Goal: Task Accomplishment & Management: Manage account settings

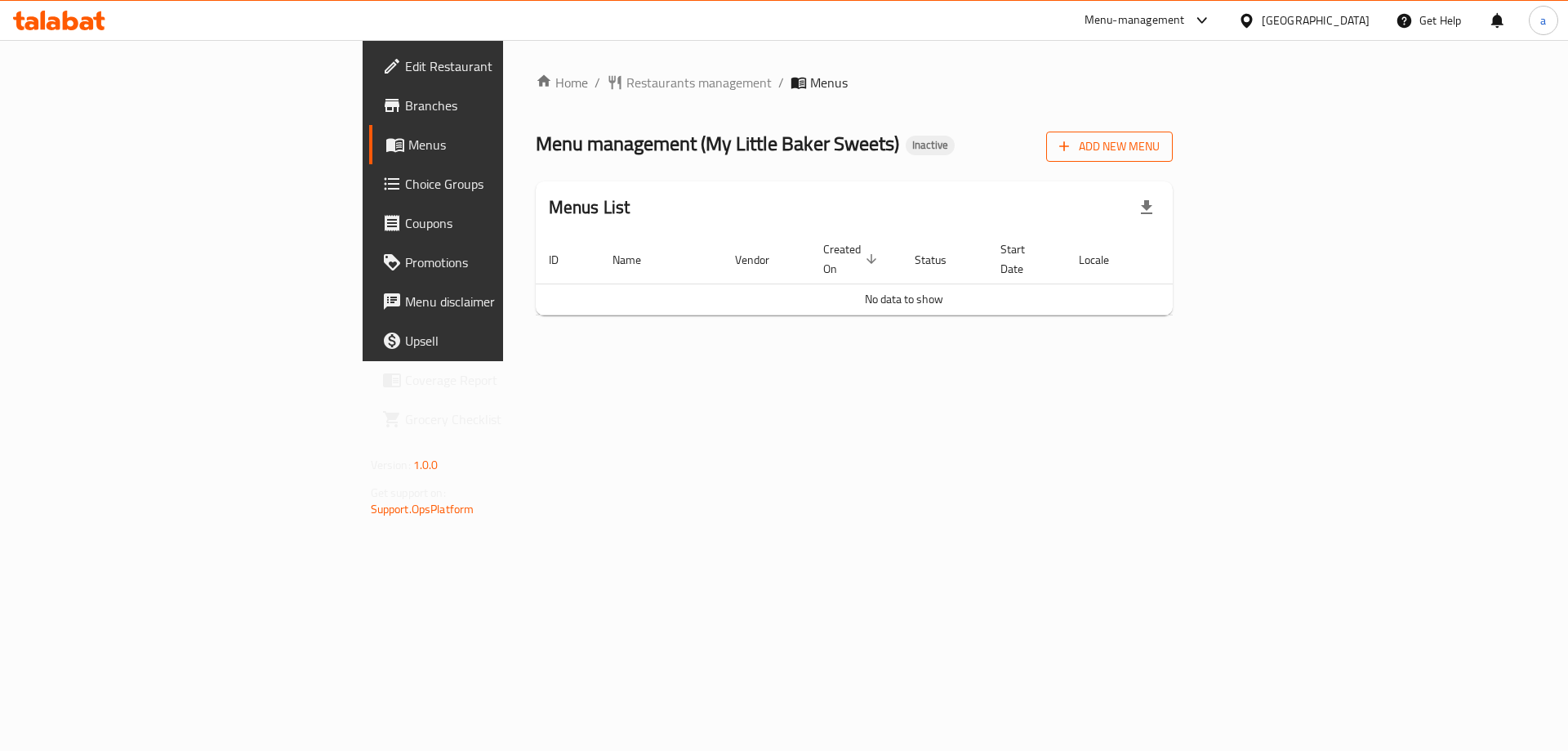
click at [1160, 155] on span "Add New Menu" at bounding box center [1110, 147] width 101 height 21
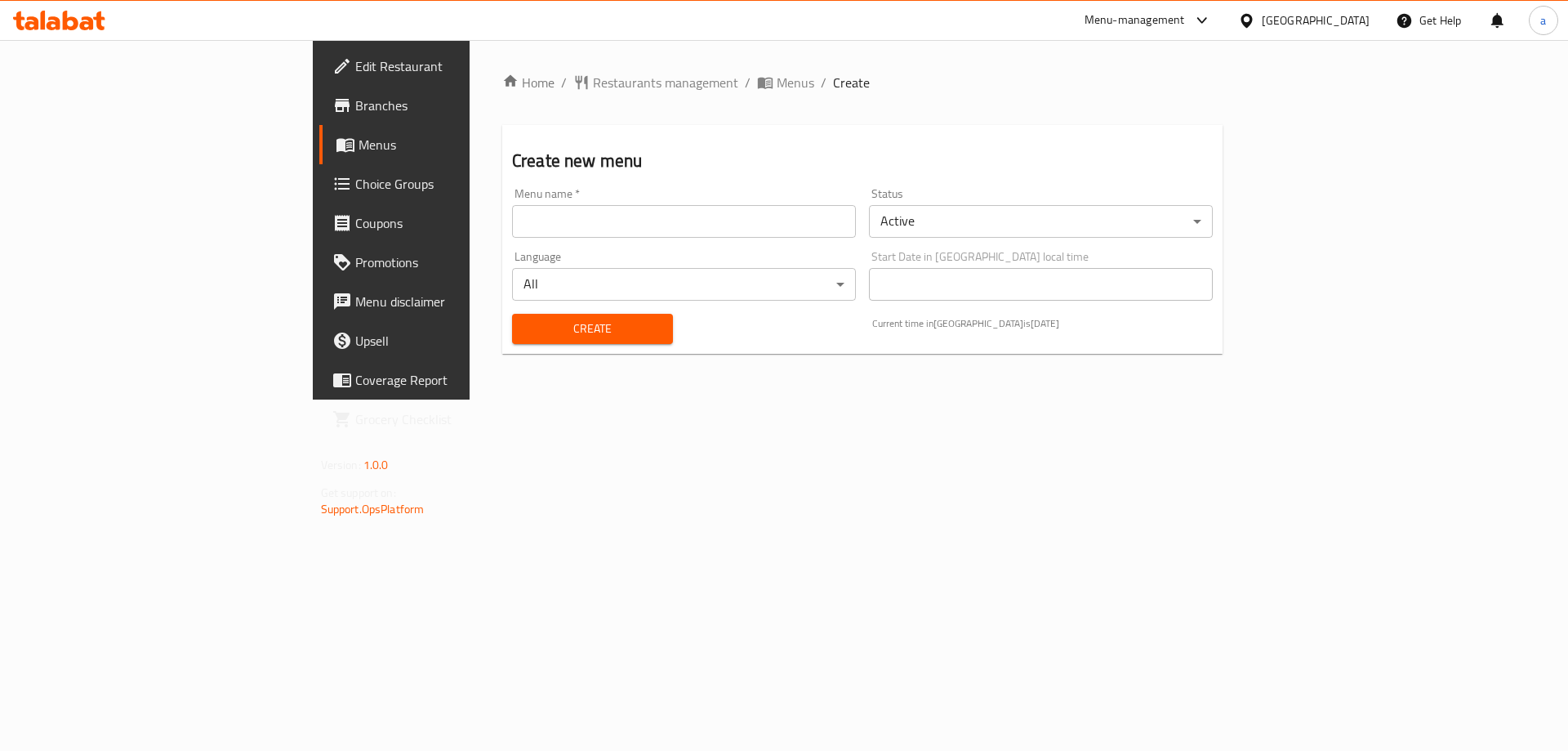
click at [658, 227] on input "text" at bounding box center [684, 222] width 344 height 33
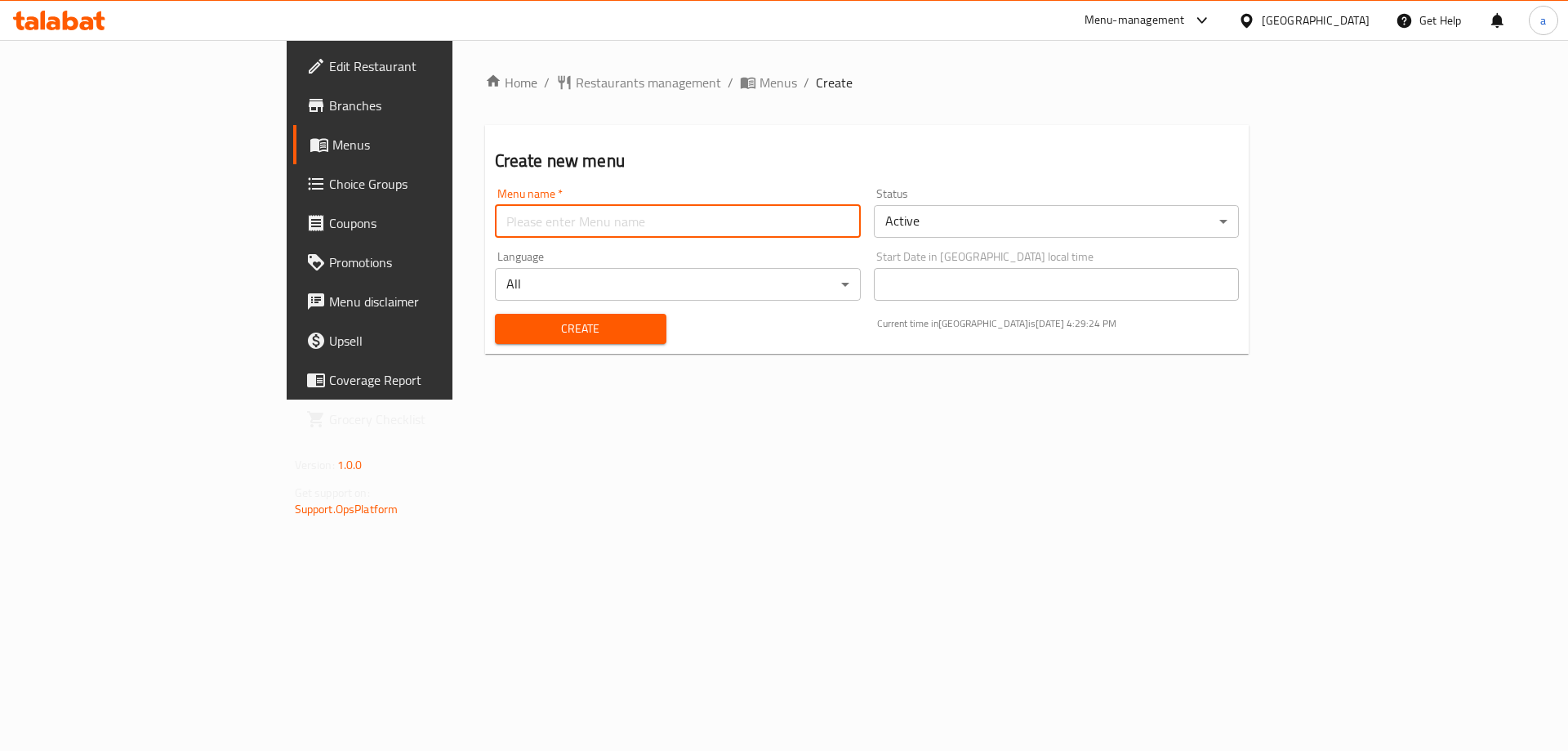
type input "Taha"
click at [508, 320] on span "Create" at bounding box center [581, 329] width 145 height 21
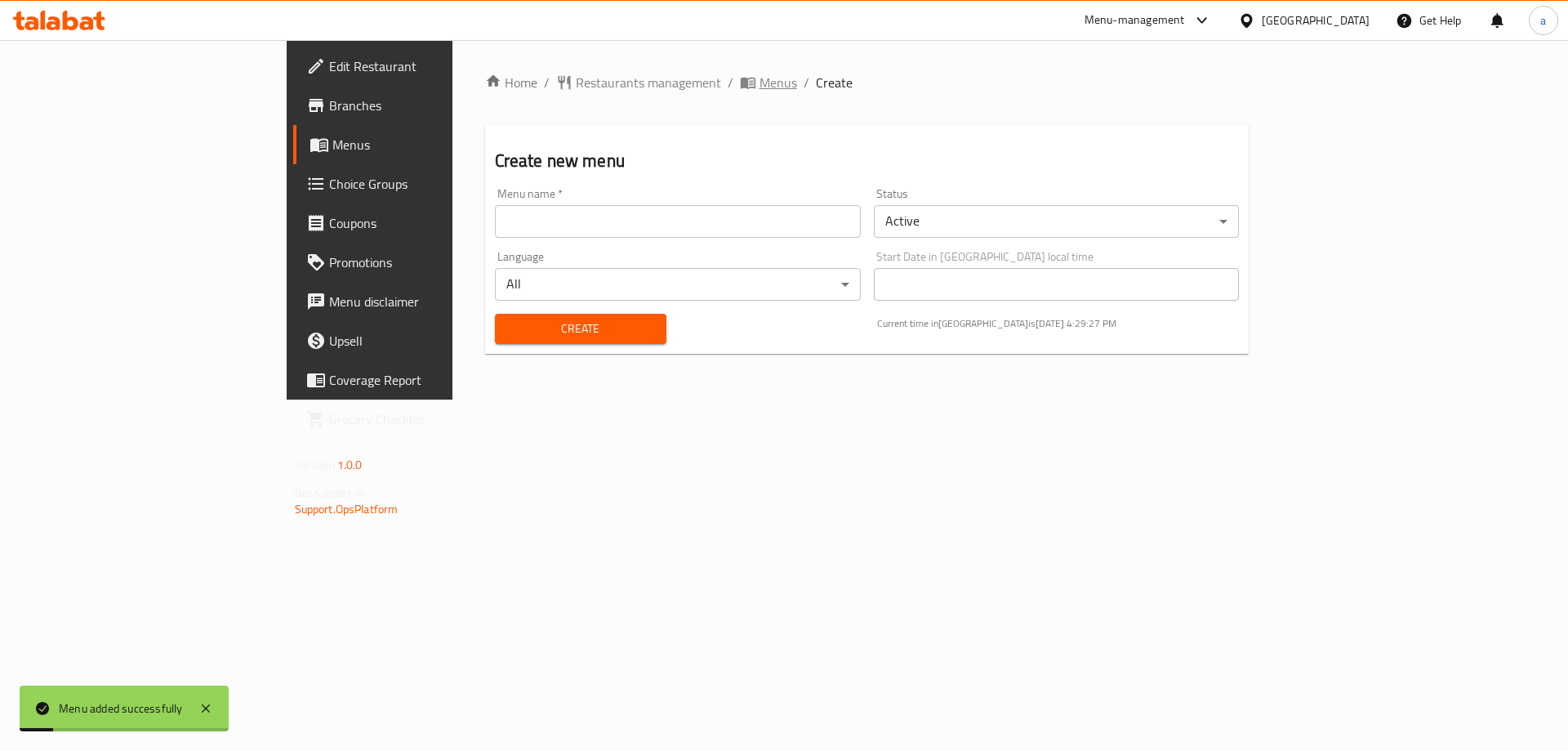
click at [760, 80] on span "Menus" at bounding box center [779, 82] width 38 height 20
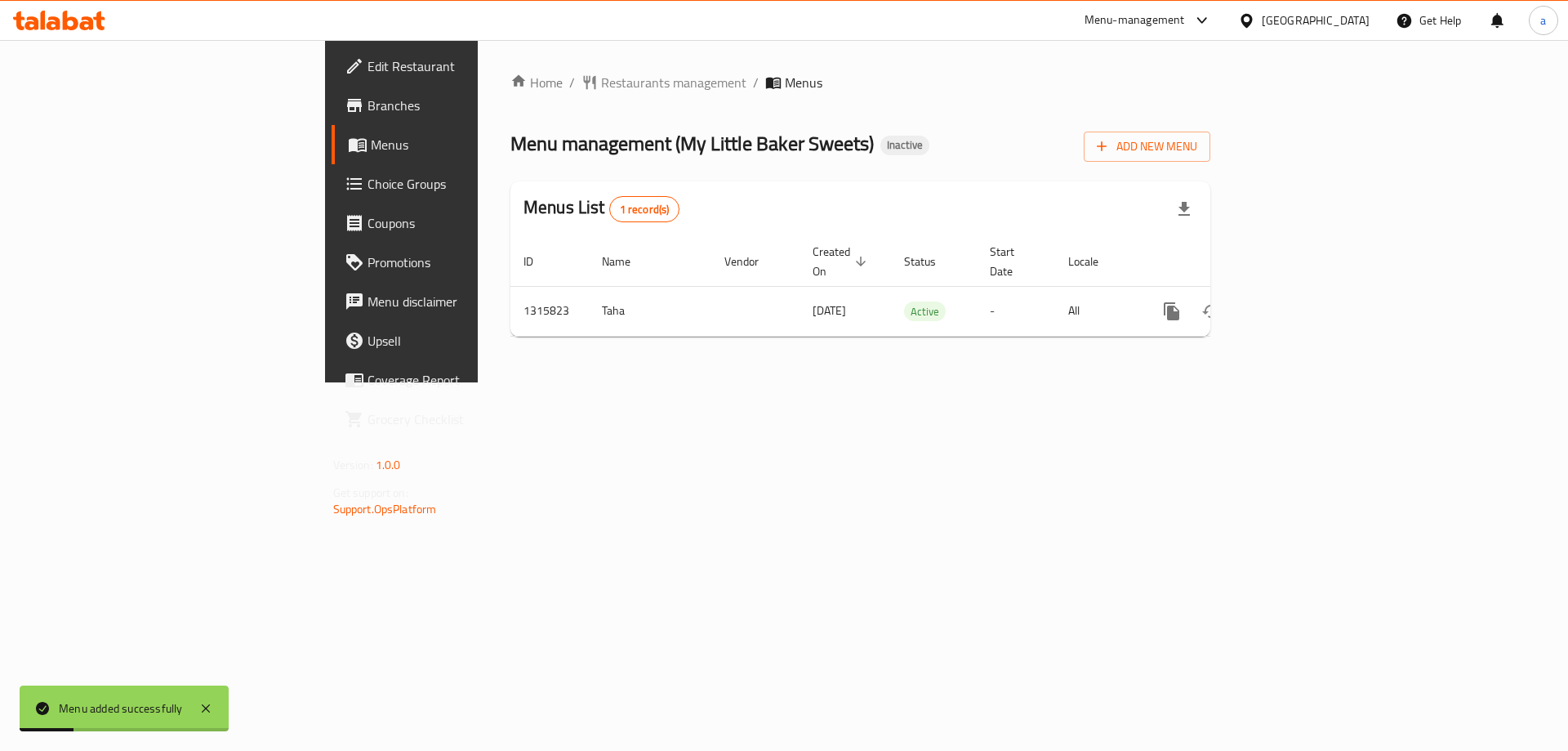
click at [1210, 124] on div "Home / Restaurants management / Menus Menu management ( My Little Baker Sweets …" at bounding box center [861, 211] width 700 height 277
click at [1210, 130] on div "Add New Menu" at bounding box center [1148, 143] width 127 height 37
click at [1210, 135] on button "Add New Menu" at bounding box center [1148, 147] width 127 height 31
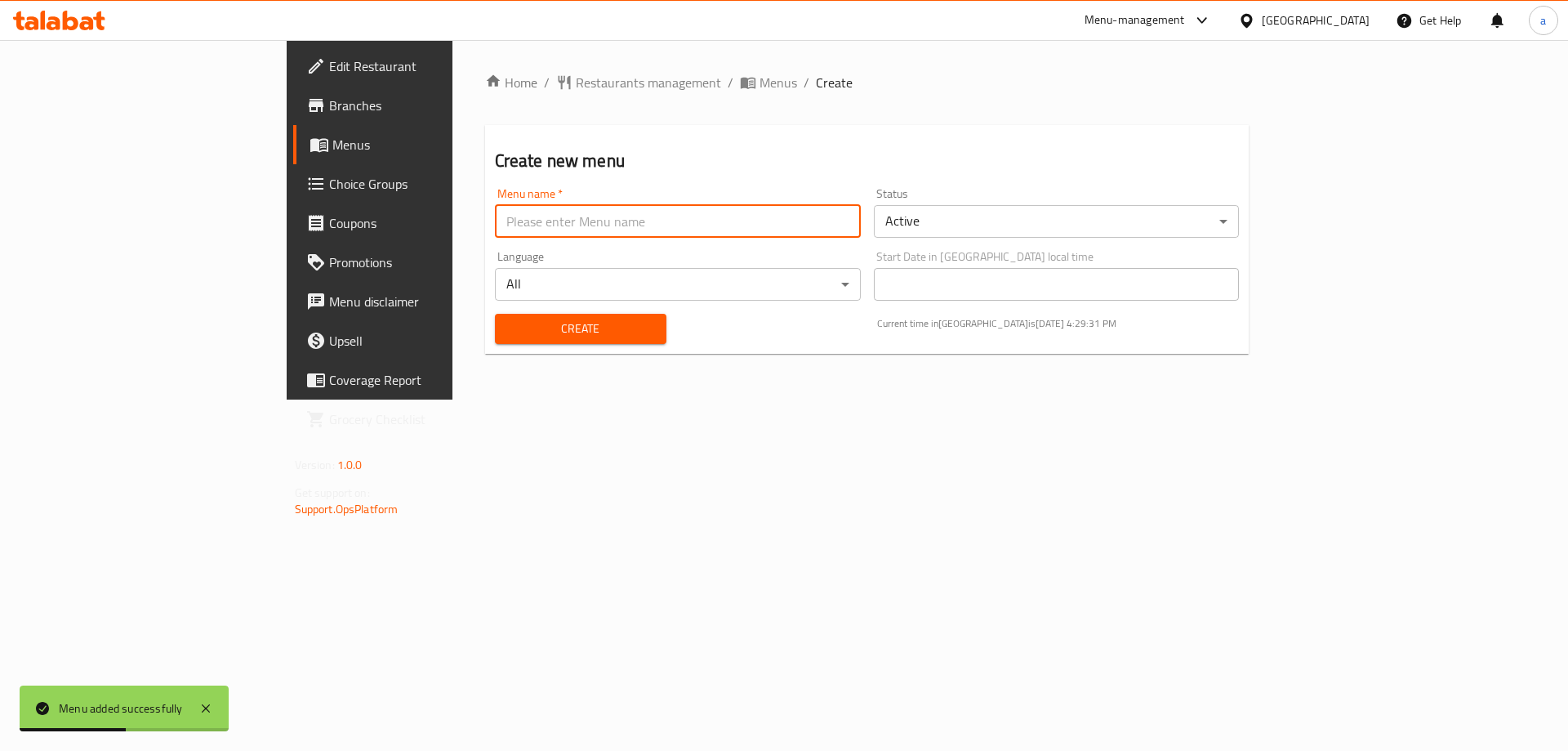
click at [547, 210] on input "text" at bounding box center [678, 222] width 366 height 33
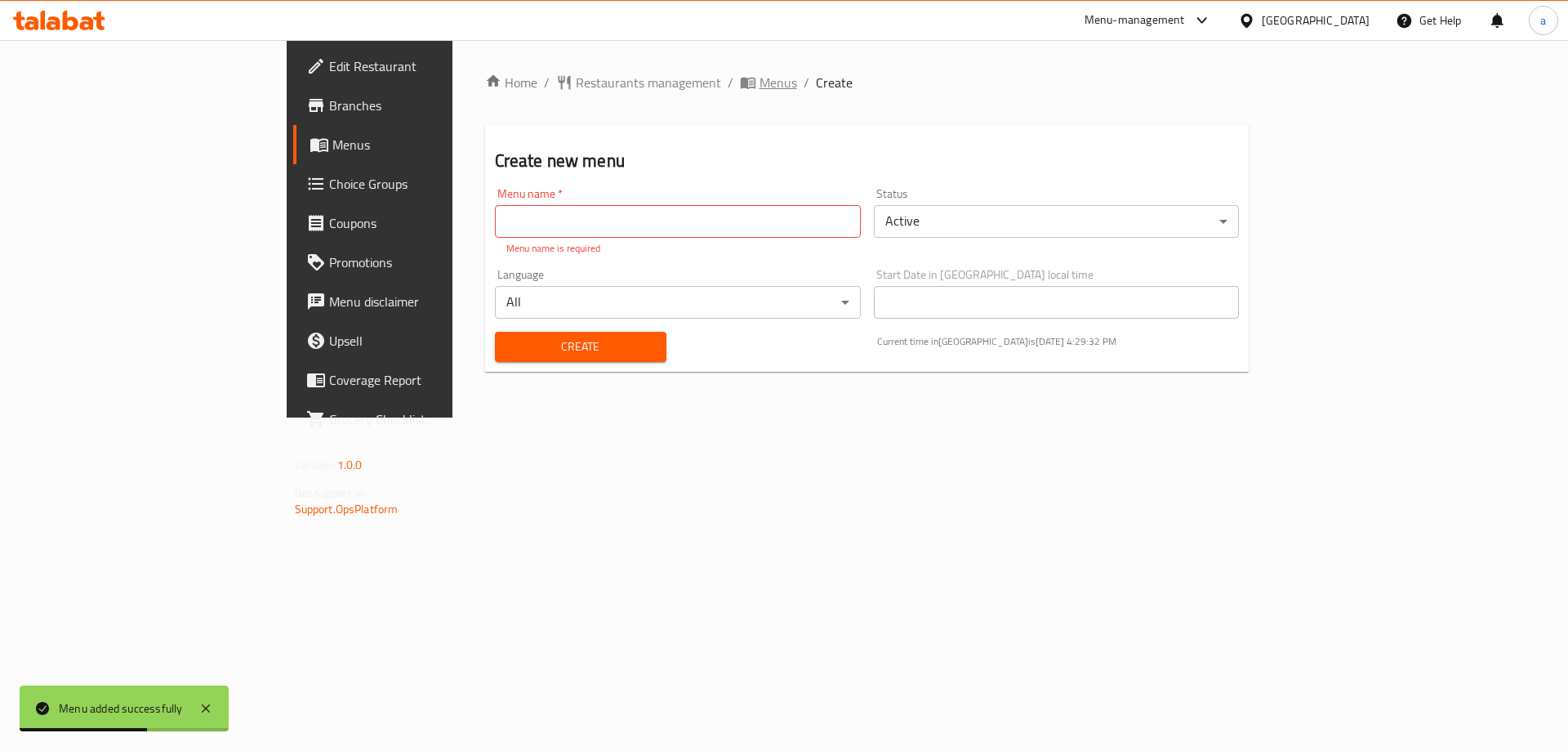
click at [760, 73] on span "Menus" at bounding box center [779, 82] width 38 height 20
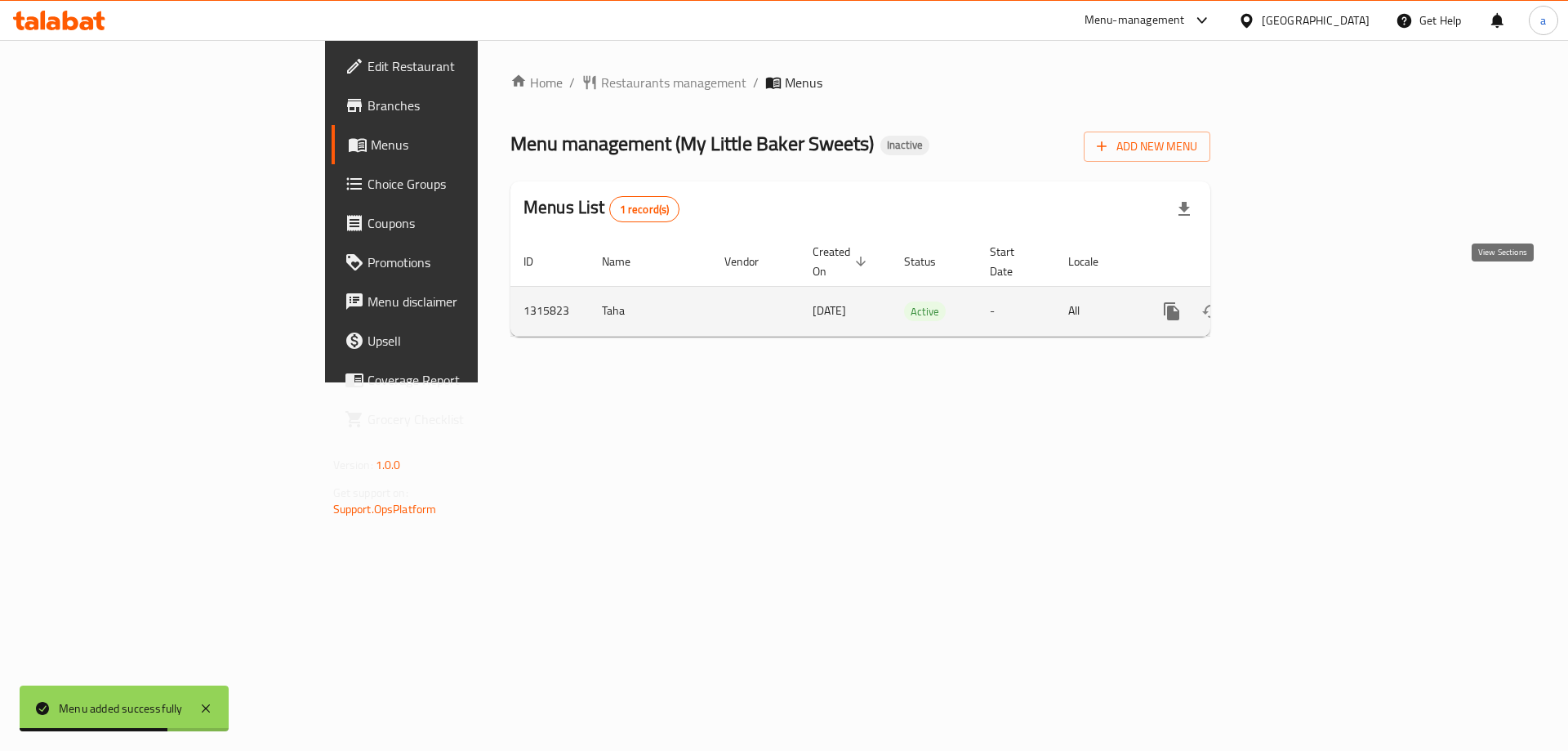
click at [1309, 292] on link "enhanced table" at bounding box center [1290, 312] width 40 height 40
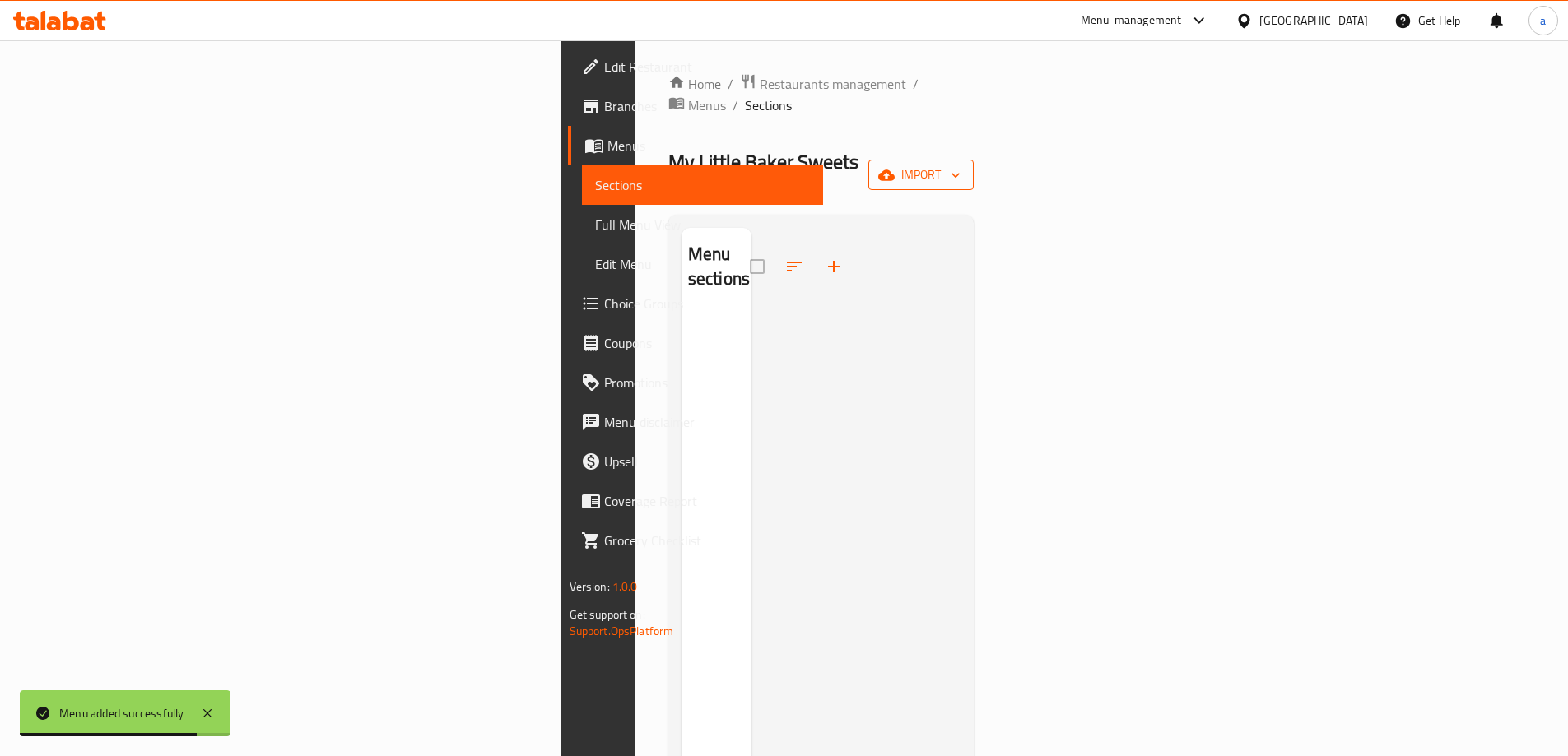
click at [960, 164] on span "import" at bounding box center [921, 174] width 79 height 21
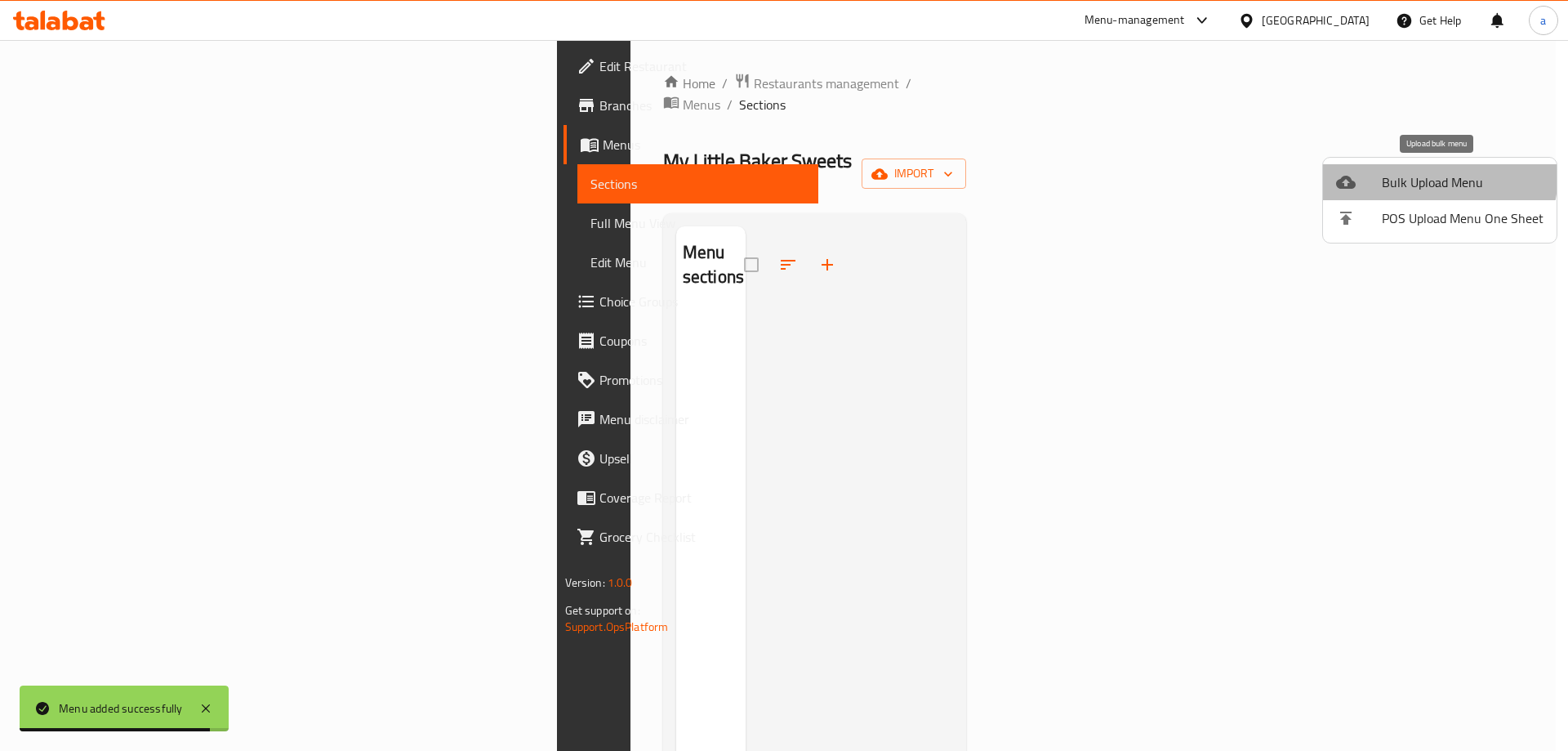
click at [1392, 172] on span "Bulk Upload Menu" at bounding box center [1463, 182] width 161 height 20
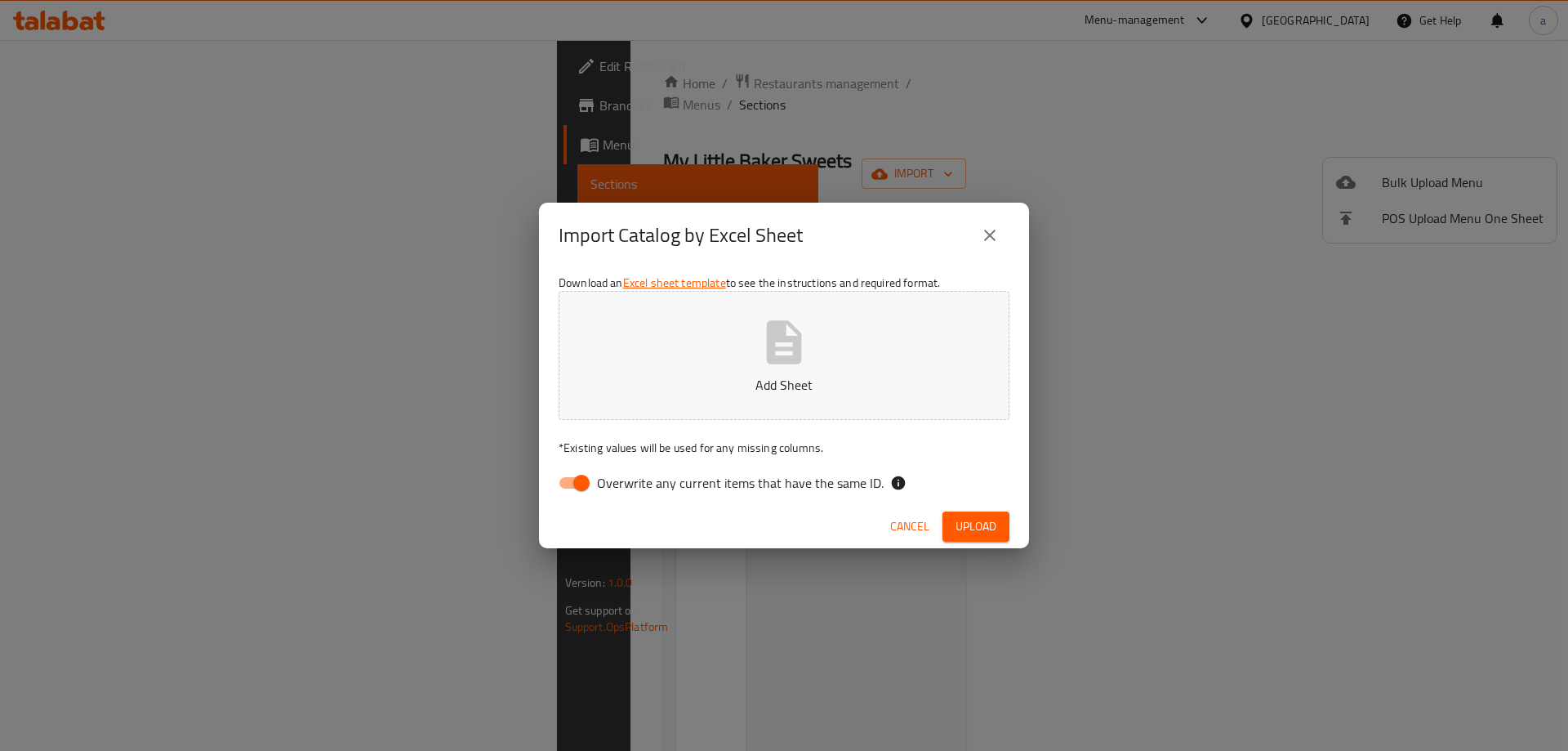
click at [932, 334] on button "Add Sheet" at bounding box center [784, 355] width 451 height 129
click at [579, 480] on input "Overwrite any current items that have the same ID." at bounding box center [581, 483] width 93 height 31
checkbox input "false"
click at [995, 526] on span "Upload" at bounding box center [976, 527] width 41 height 21
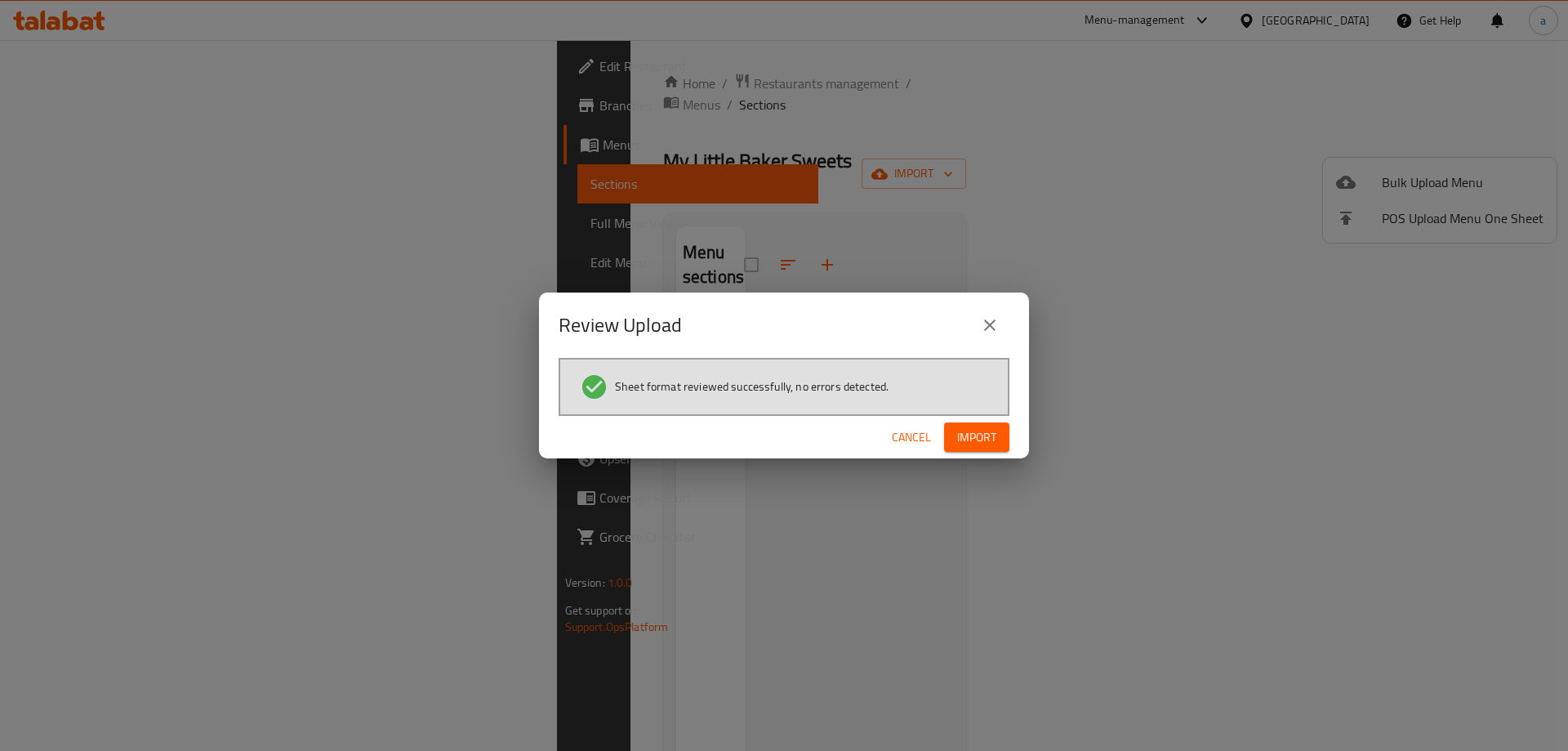
click at [970, 444] on span "Import" at bounding box center [977, 437] width 40 height 21
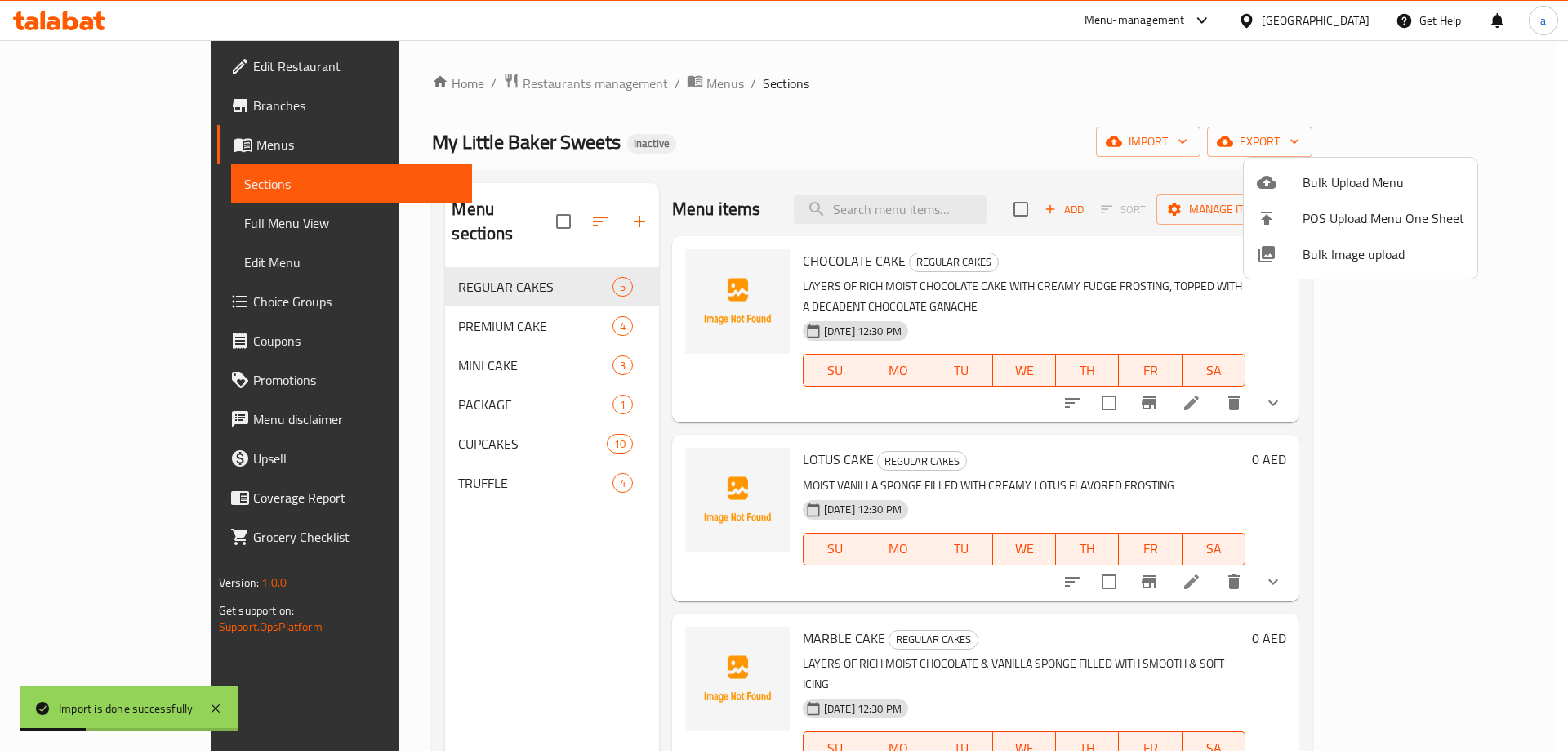
click at [124, 218] on div at bounding box center [784, 375] width 1568 height 751
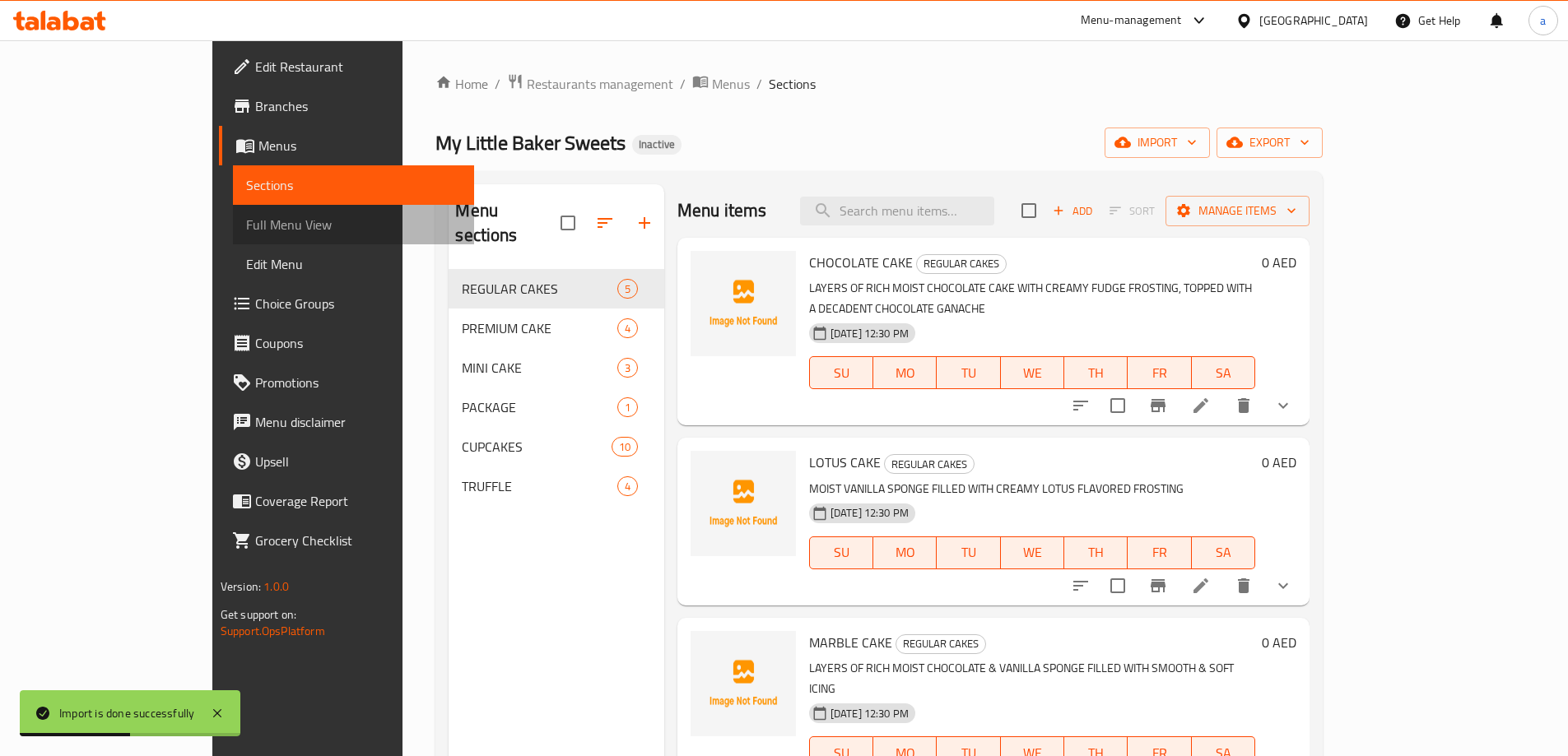
click at [246, 219] on span "Full Menu View" at bounding box center [353, 225] width 215 height 20
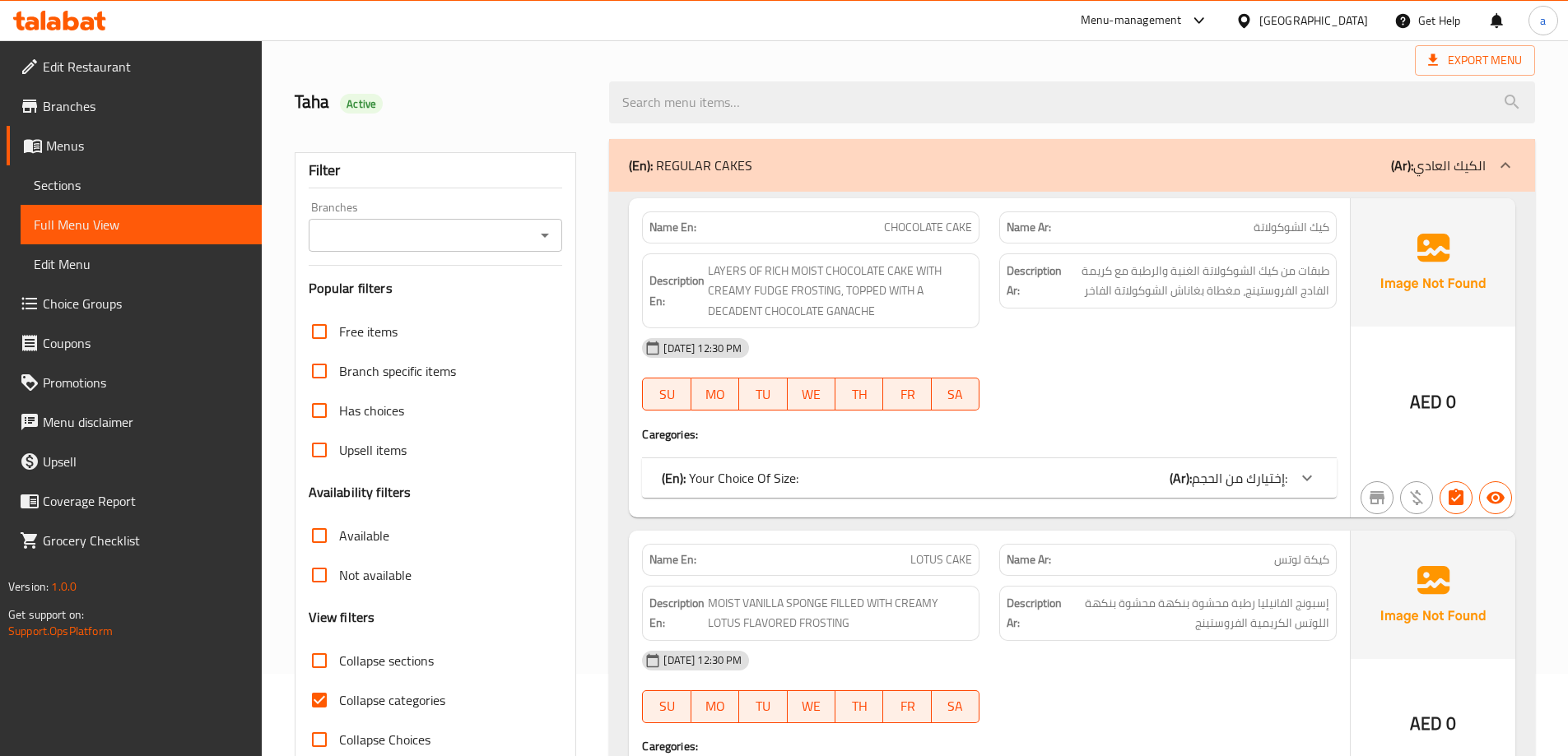
scroll to position [246, 0]
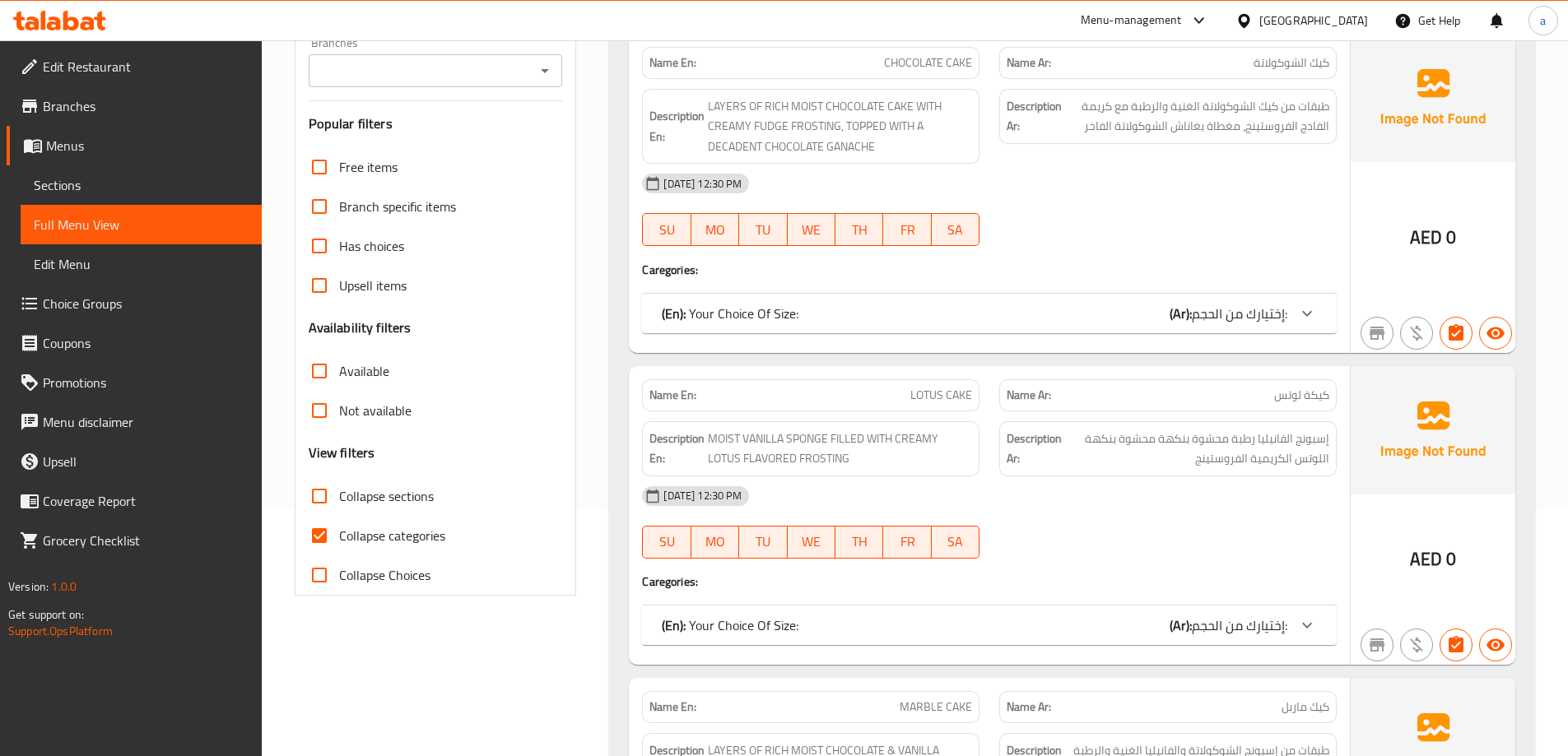
click at [390, 506] on span "Collapse sections" at bounding box center [386, 496] width 95 height 20
click at [339, 506] on input "Collapse sections" at bounding box center [320, 496] width 40 height 40
checkbox input "true"
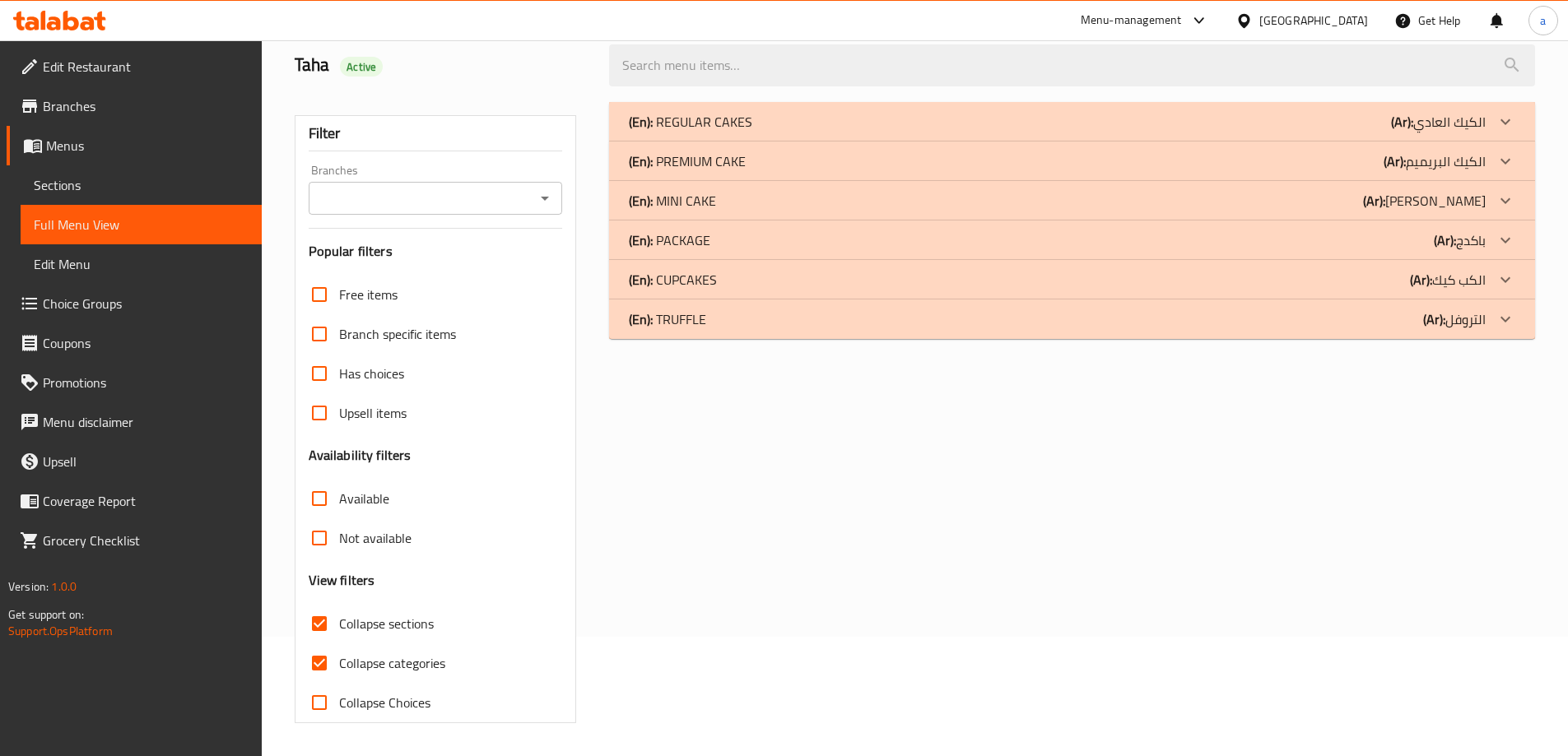
scroll to position [119, 0]
click at [385, 656] on span "Collapse categories" at bounding box center [392, 663] width 106 height 20
click at [339, 656] on input "Collapse categories" at bounding box center [320, 663] width 40 height 40
checkbox input "false"
click at [398, 629] on span "Collapse sections" at bounding box center [386, 624] width 95 height 20
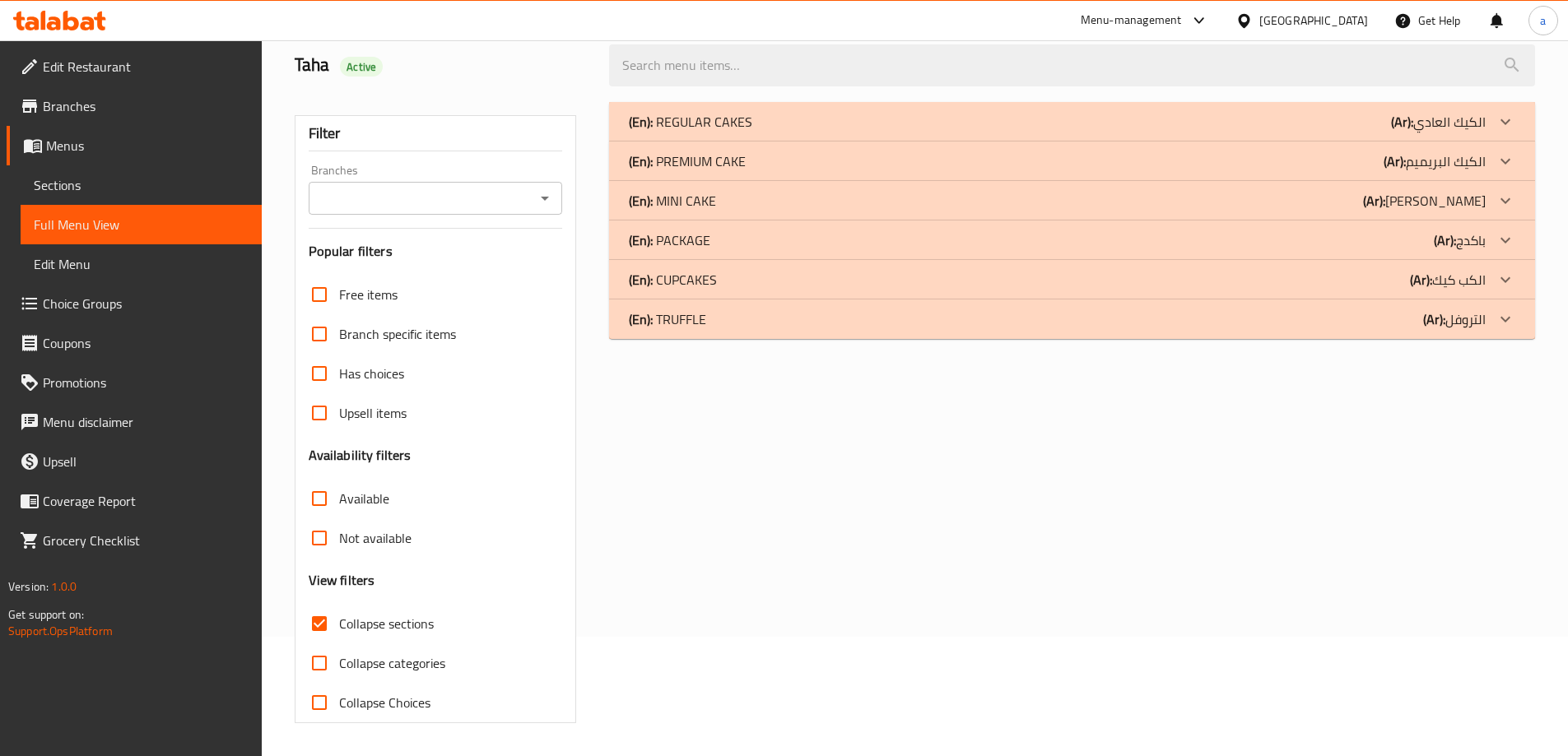
click at [339, 629] on input "Collapse sections" at bounding box center [320, 624] width 40 height 40
checkbox input "false"
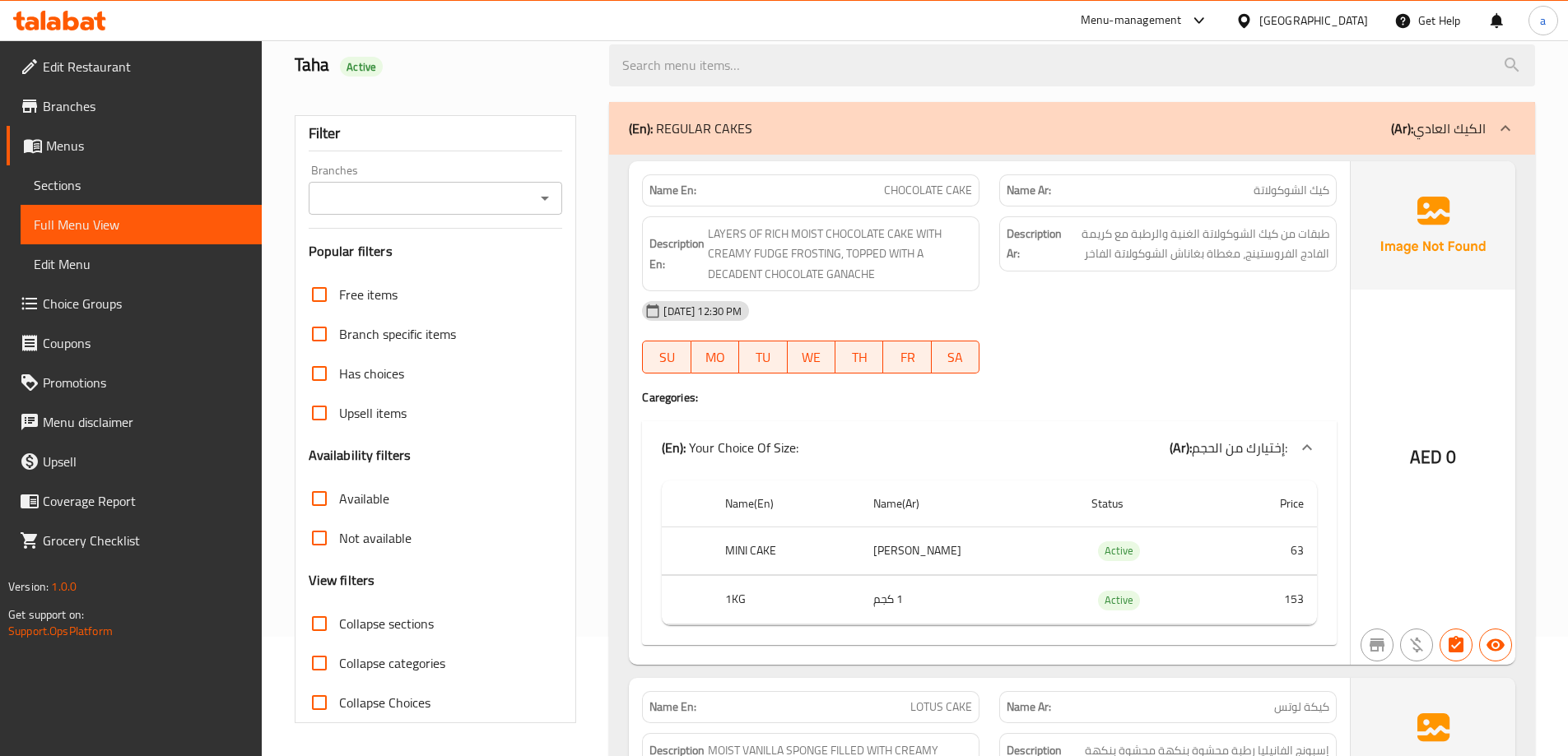
click at [84, 179] on span "Sections" at bounding box center [141, 185] width 215 height 20
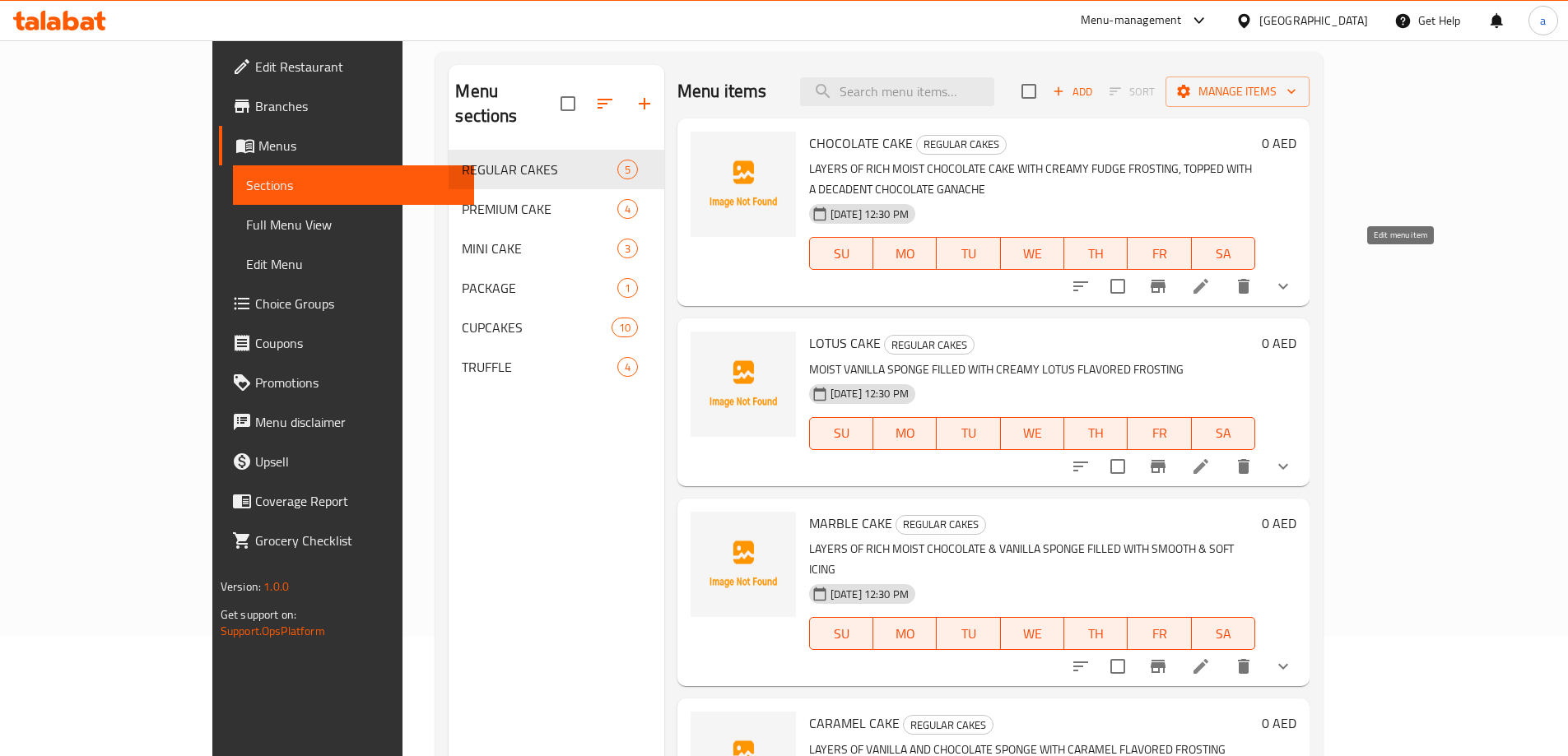
click at [1210, 276] on icon at bounding box center [1201, 286] width 20 height 20
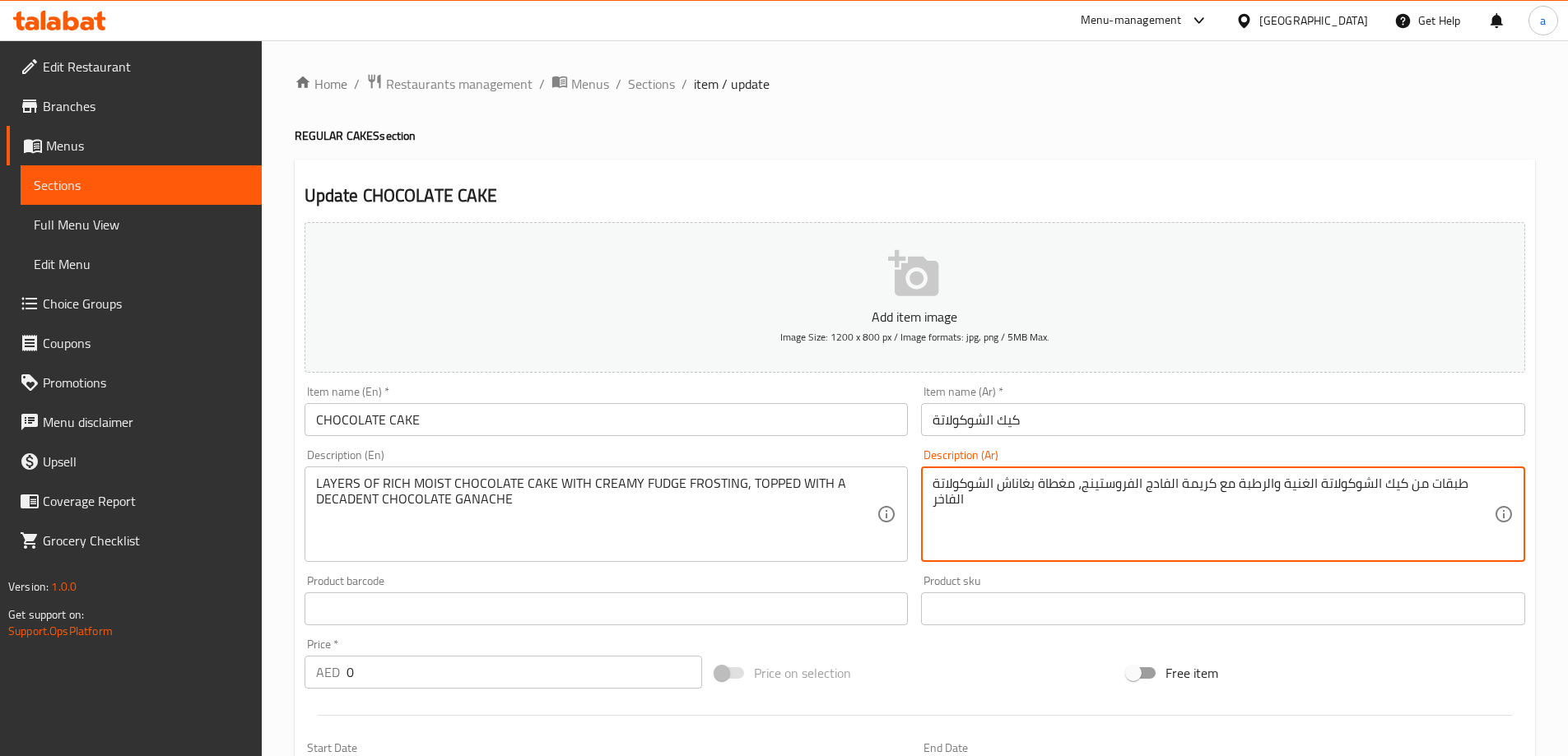
click at [1197, 484] on textarea "طبقات من كيك الشوكولاتة الغنية والرطبة مع كريمة الفادج الفروستينج، مغطاة بغاناش…" at bounding box center [1213, 515] width 561 height 78
click at [1116, 490] on textarea "طبقات من كيك الشوكولاتة الغنية والرطبة مع الفادج الفروستينج، مغطاة بغاناش الشوك…" at bounding box center [1213, 515] width 561 height 78
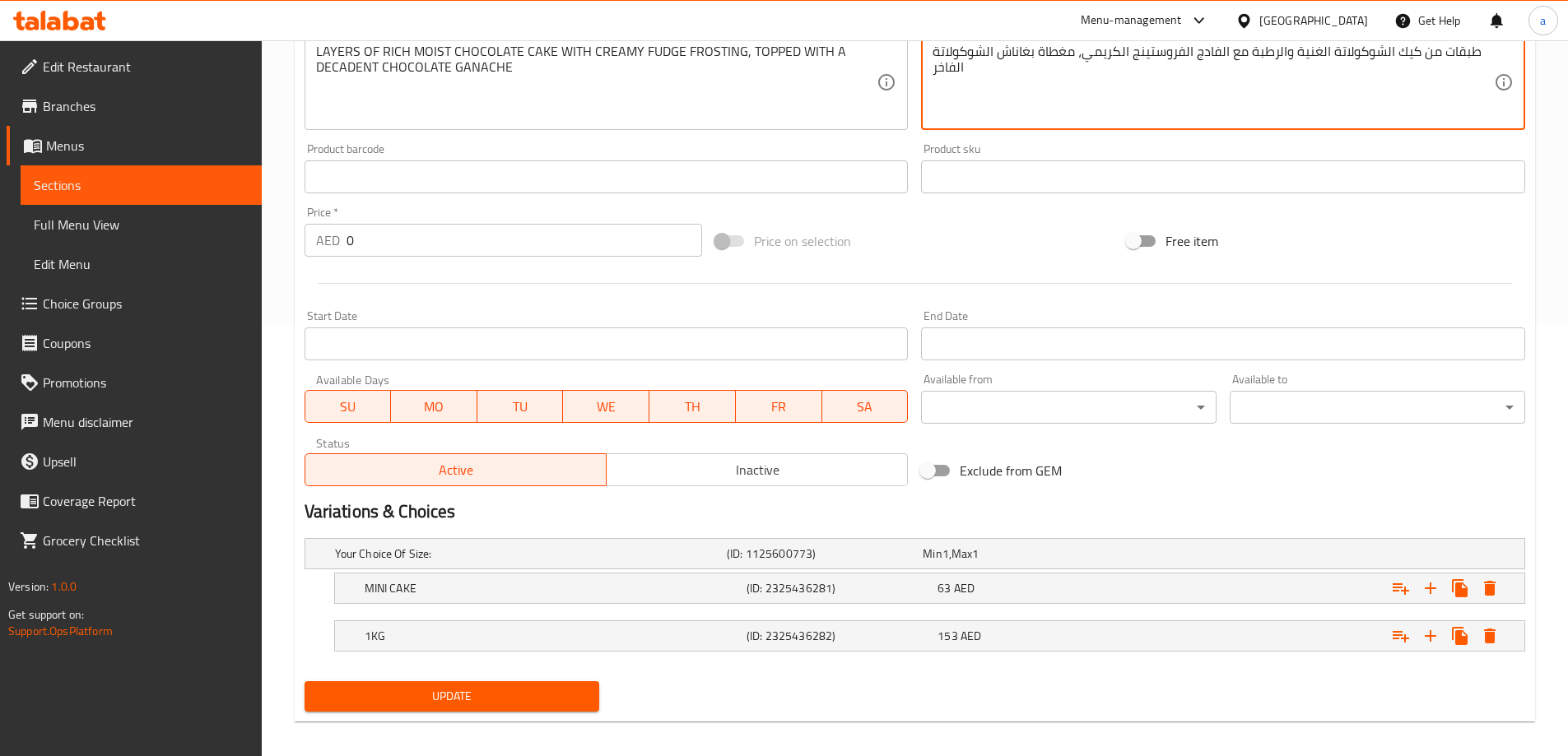
scroll to position [443, 0]
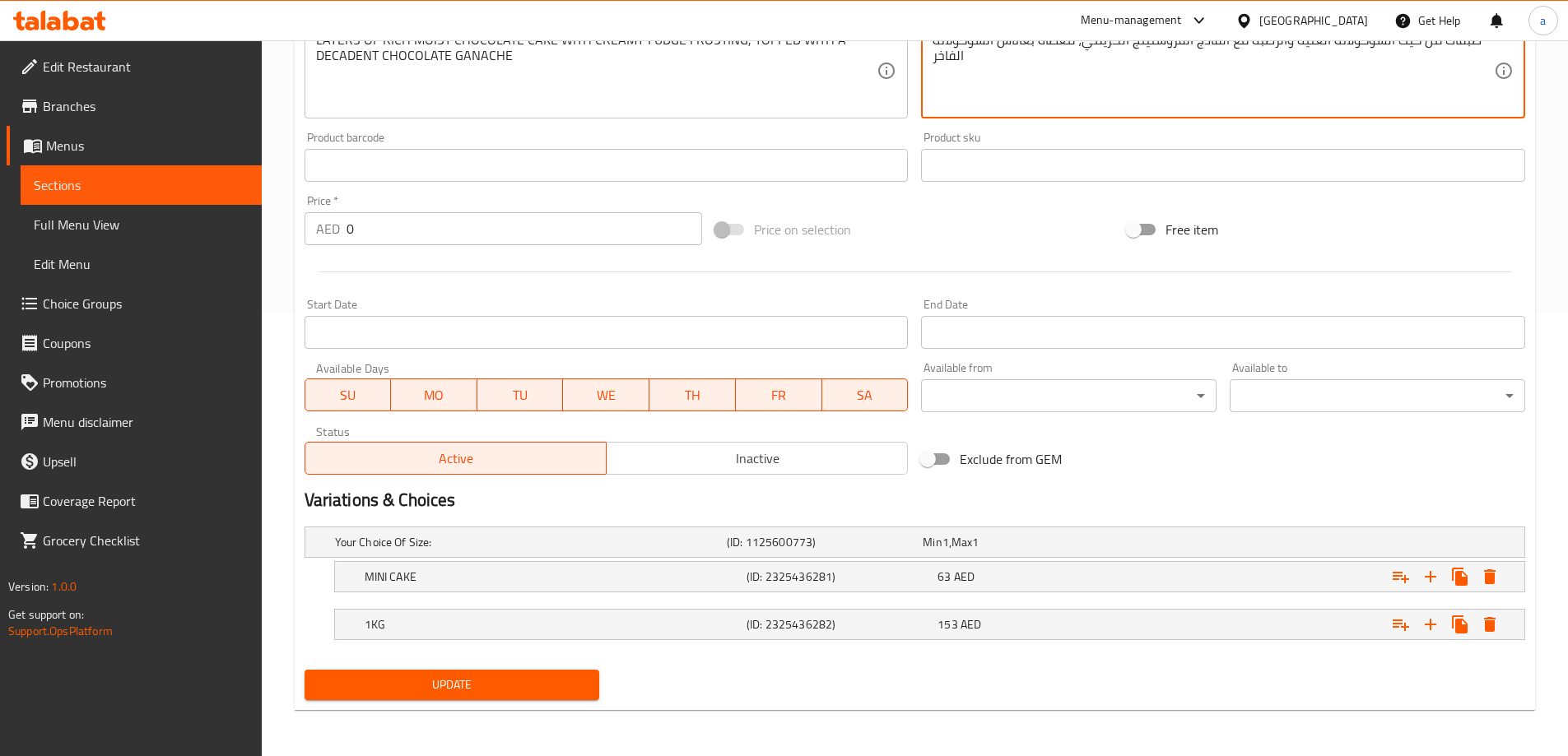
type textarea "طبقات من كيك الشوكولاتة الغنية والرطبة مع الفادج الفروستينج الكريمي، مغطاة بغان…"
click at [529, 672] on button "Update" at bounding box center [452, 685] width 296 height 31
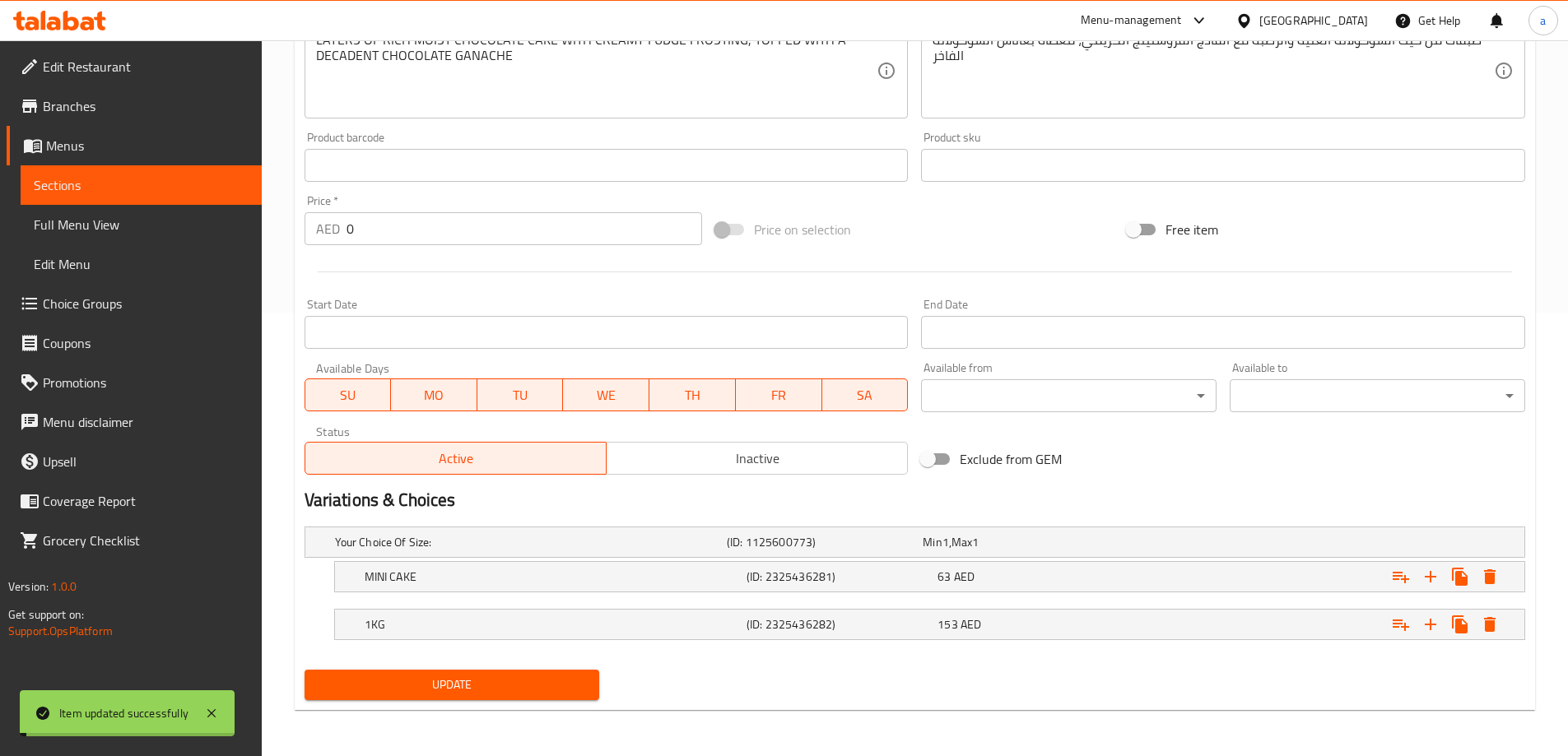
click at [128, 139] on span "Menus" at bounding box center [148, 146] width 203 height 20
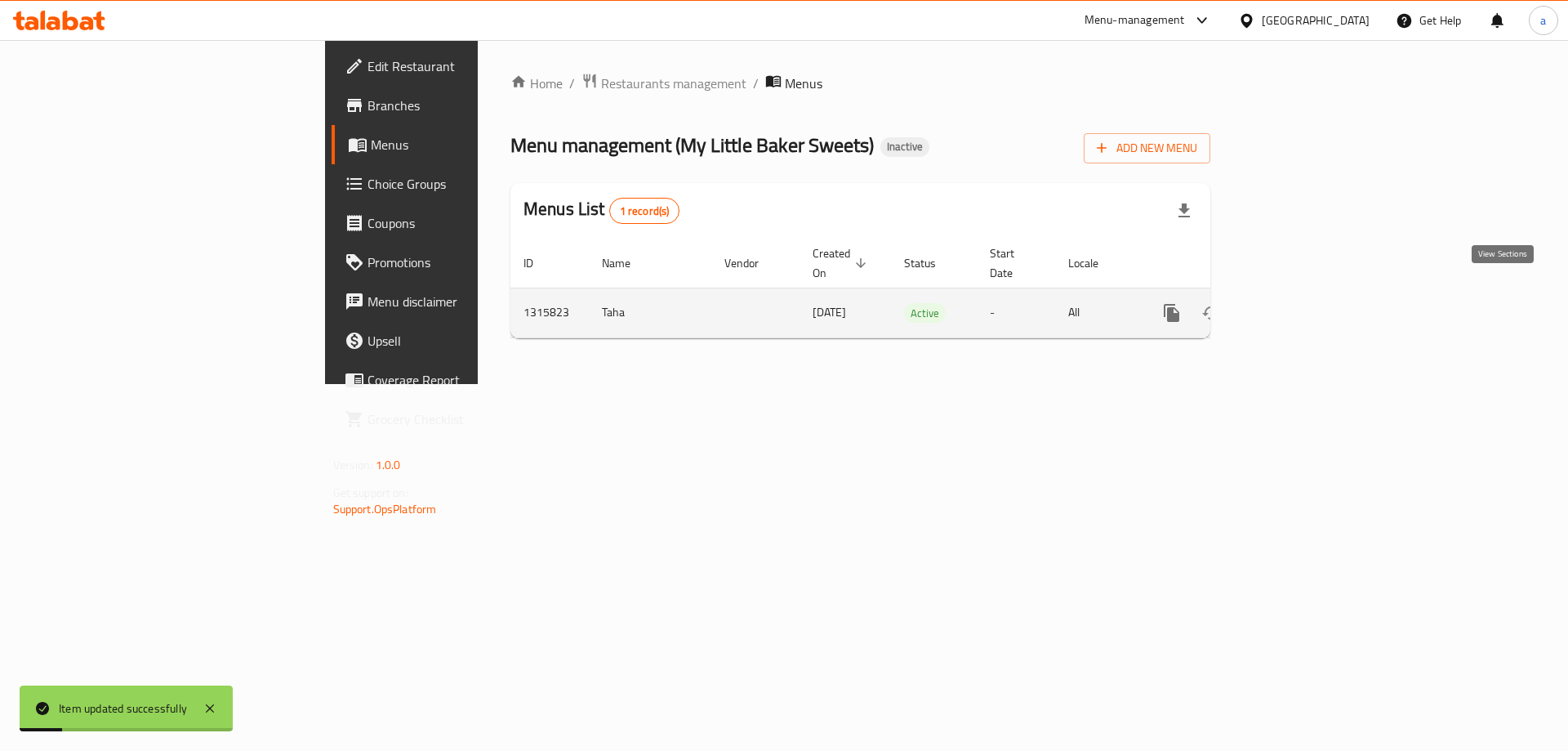
click at [1299, 303] on icon "enhanced table" at bounding box center [1290, 313] width 20 height 20
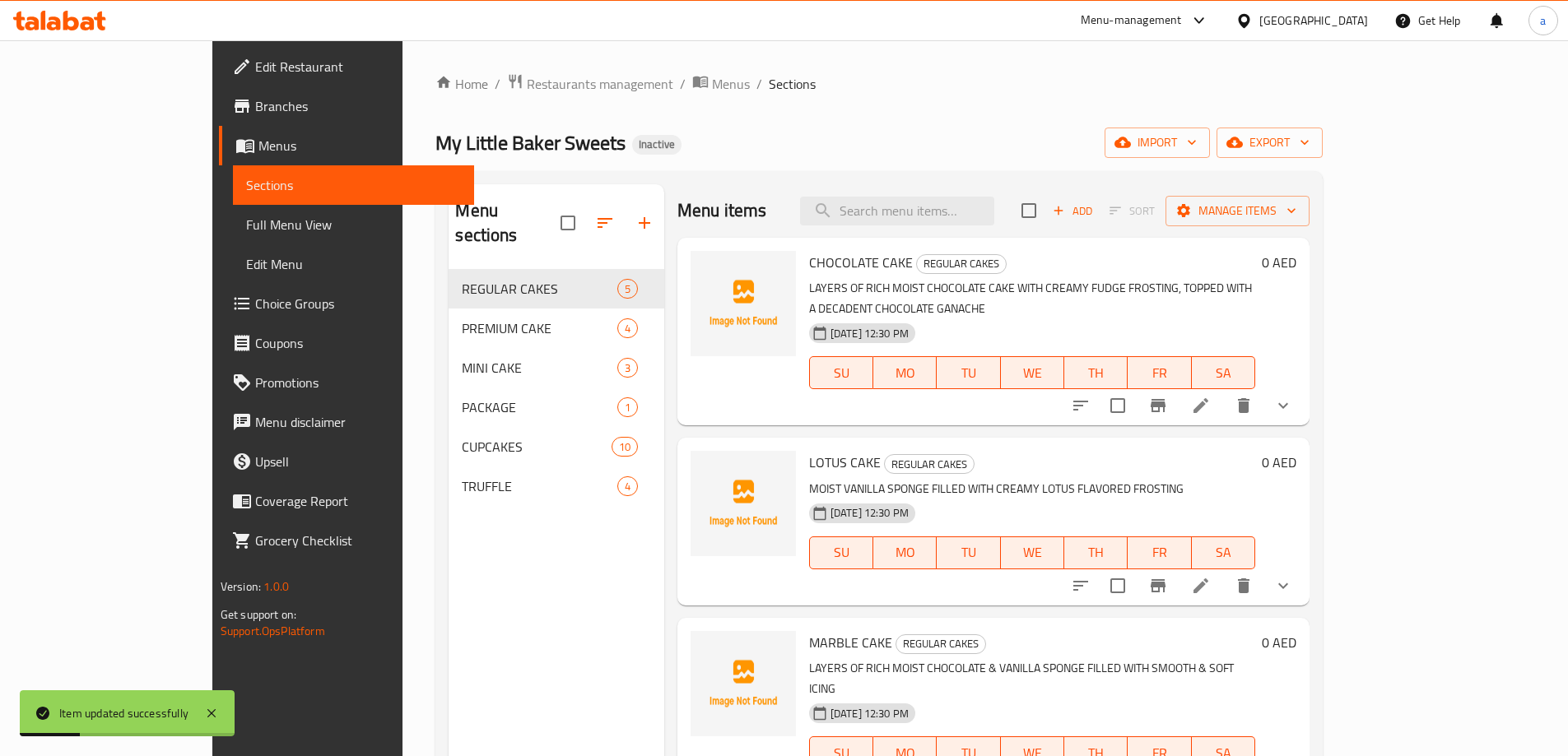
click at [246, 218] on span "Full Menu View" at bounding box center [353, 225] width 215 height 20
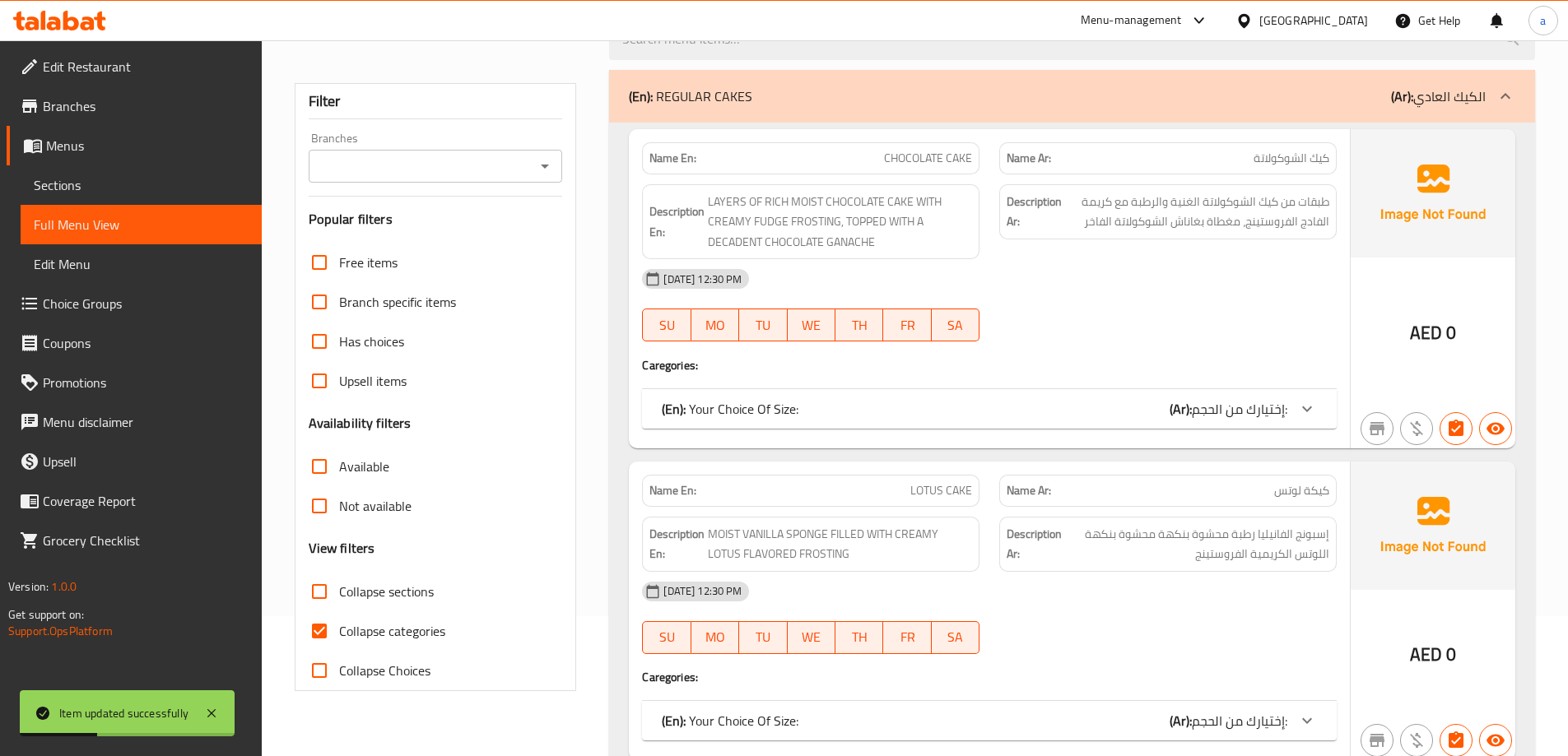
scroll to position [246, 0]
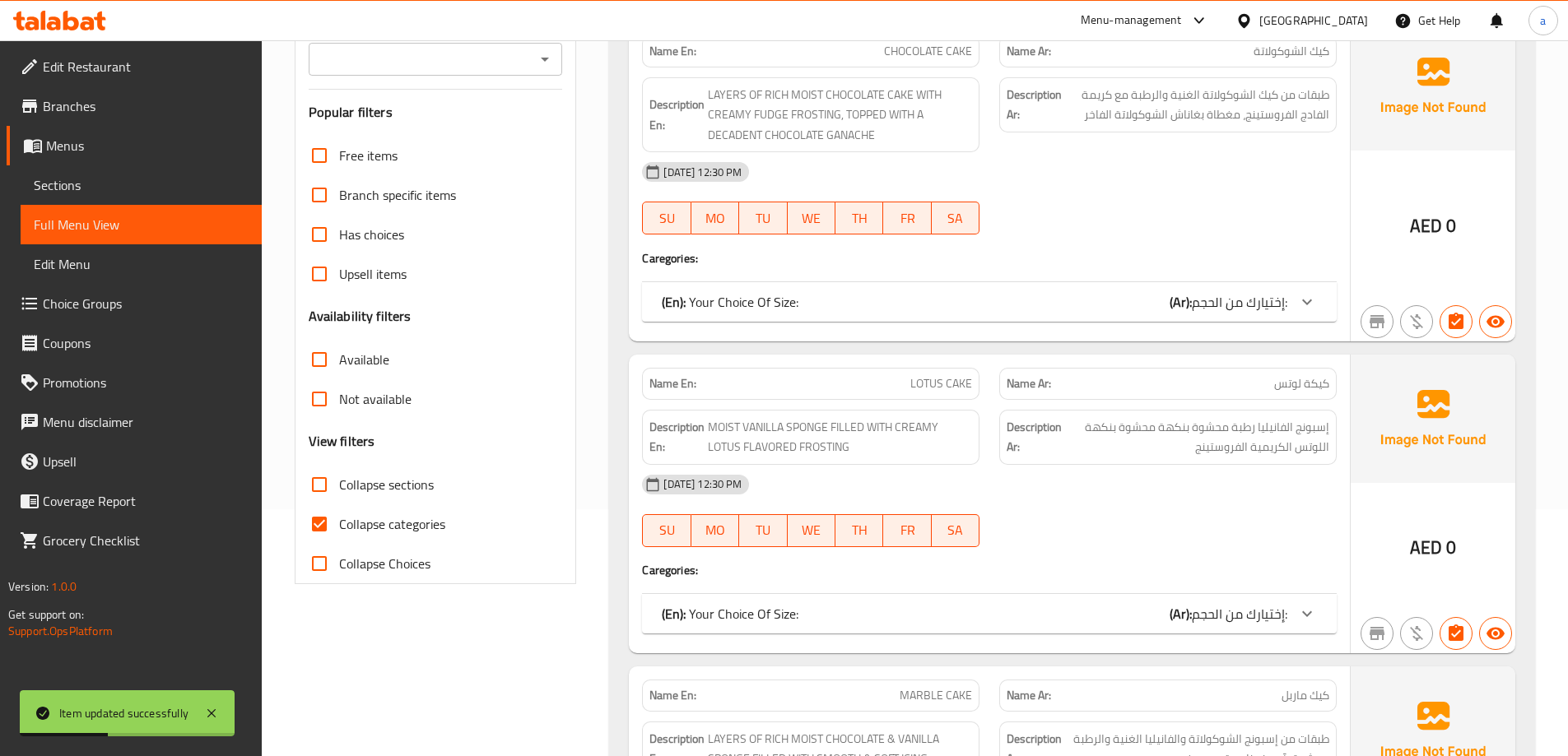
click at [393, 539] on label "Collapse categories" at bounding box center [372, 524] width 145 height 40
click at [339, 539] on input "Collapse categories" at bounding box center [320, 524] width 40 height 40
checkbox input "false"
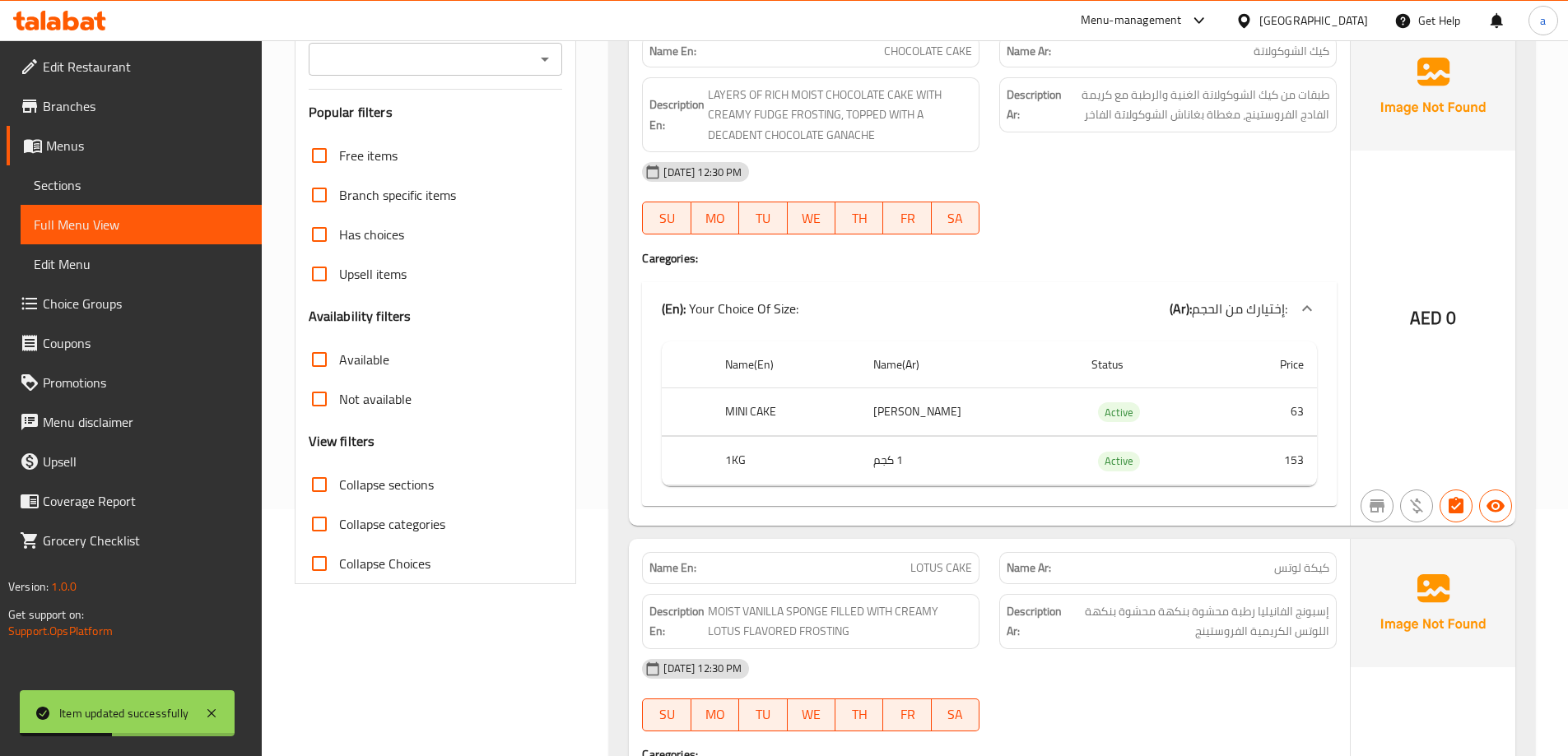
click at [392, 498] on label "Collapse sections" at bounding box center [367, 485] width 134 height 40
click at [339, 498] on input "Collapse sections" at bounding box center [320, 485] width 40 height 40
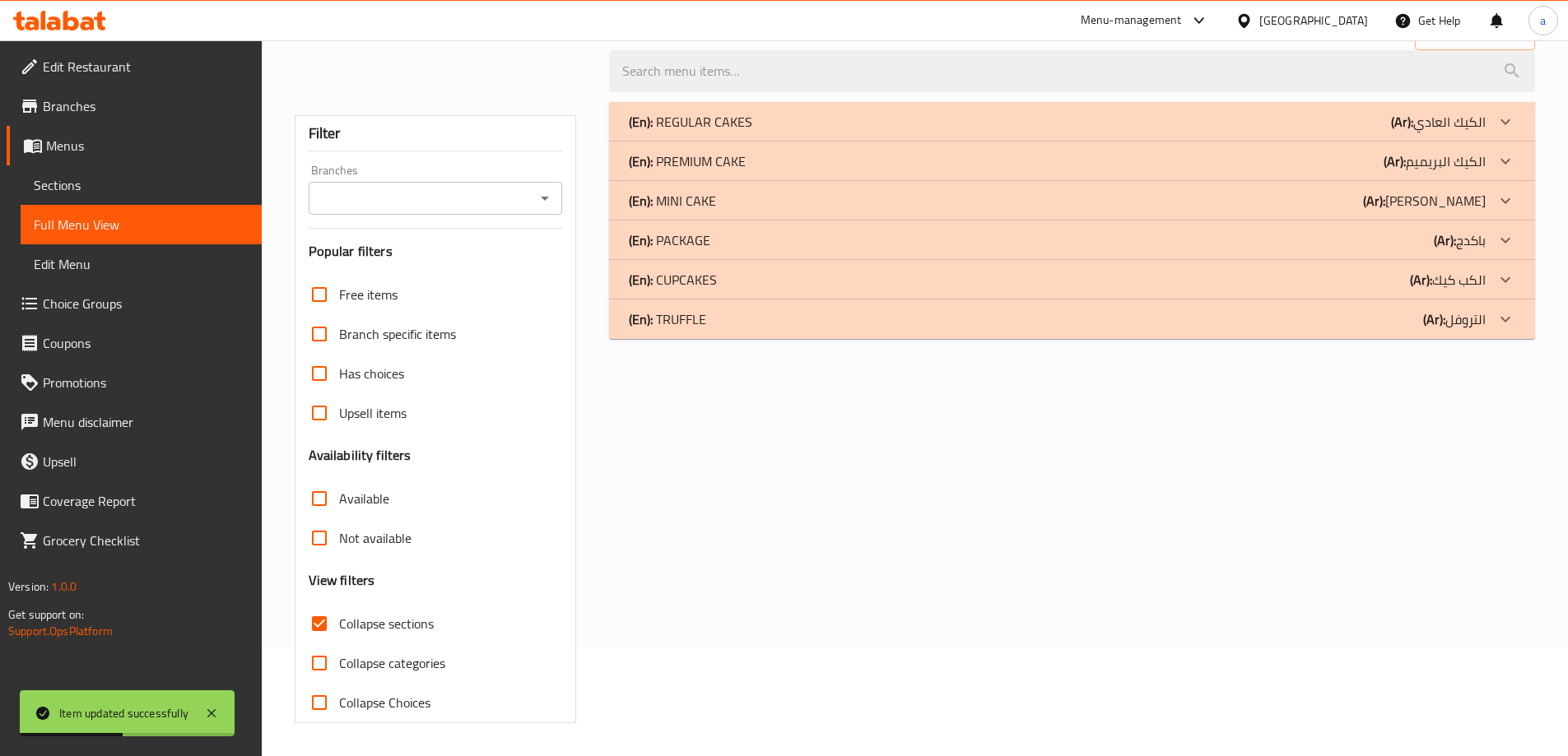
scroll to position [108, 0]
click at [425, 629] on span "Collapse sections" at bounding box center [386, 624] width 95 height 20
click at [339, 629] on input "Collapse sections" at bounding box center [320, 624] width 40 height 40
checkbox input "false"
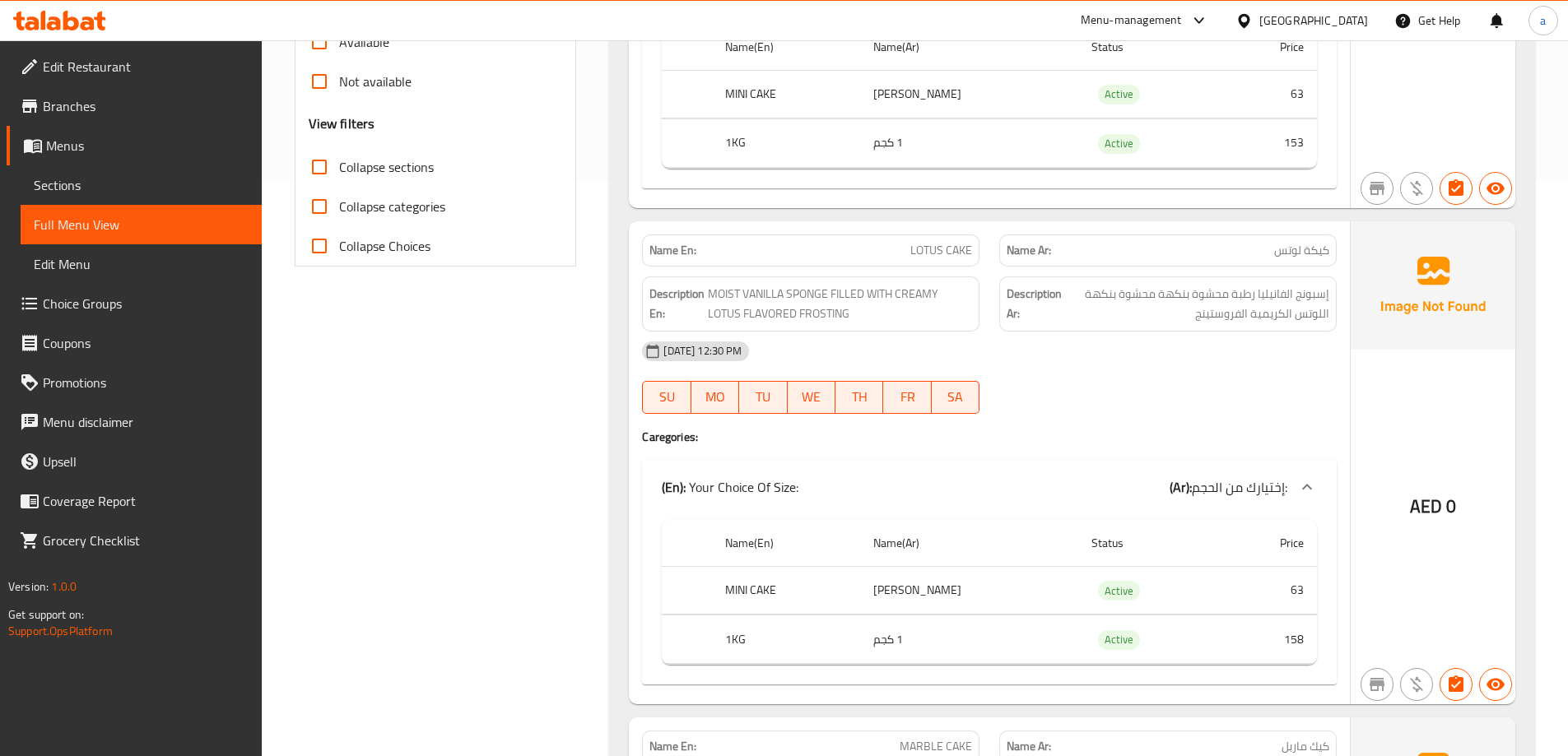
scroll to position [602, 0]
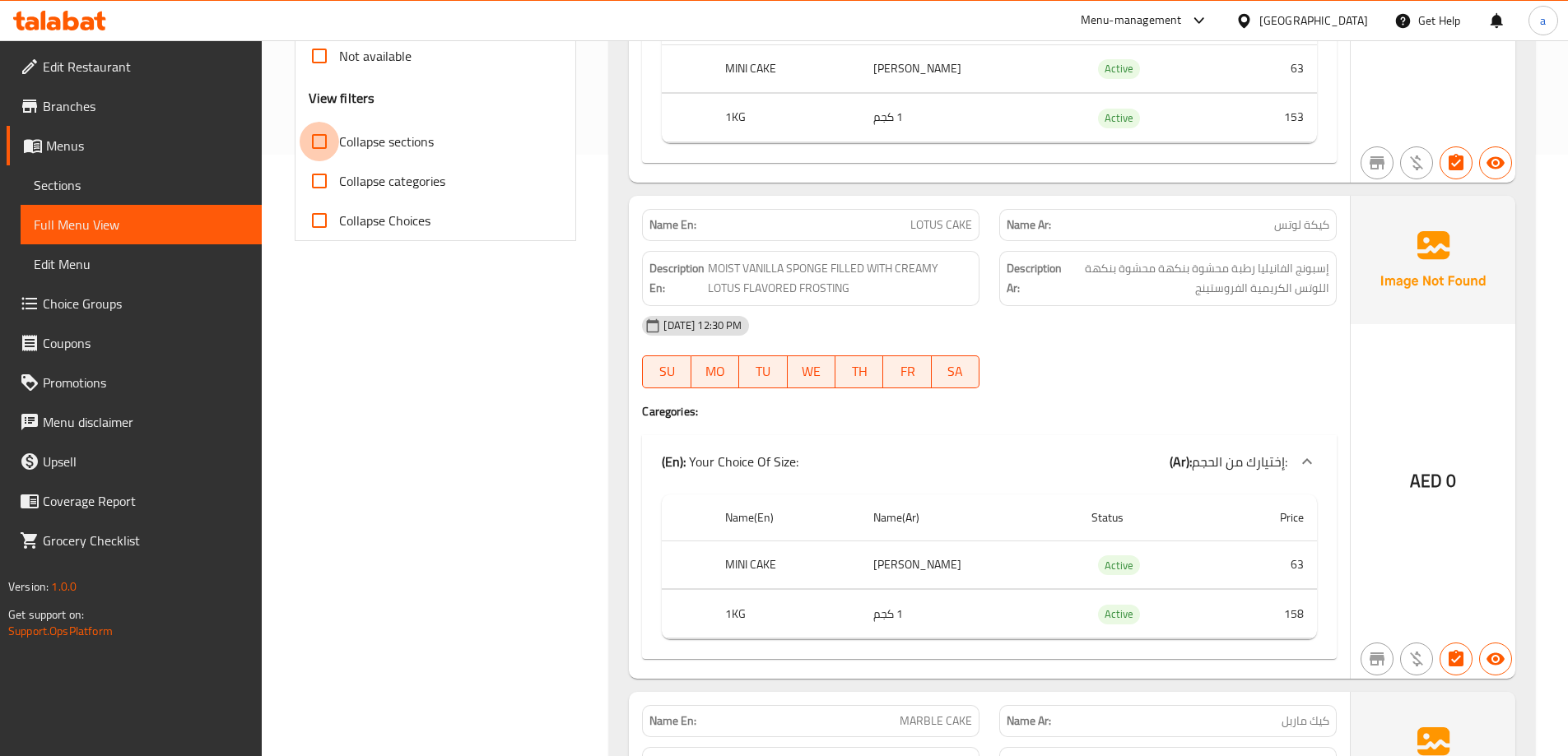
click at [108, 181] on span "Sections" at bounding box center [141, 185] width 215 height 20
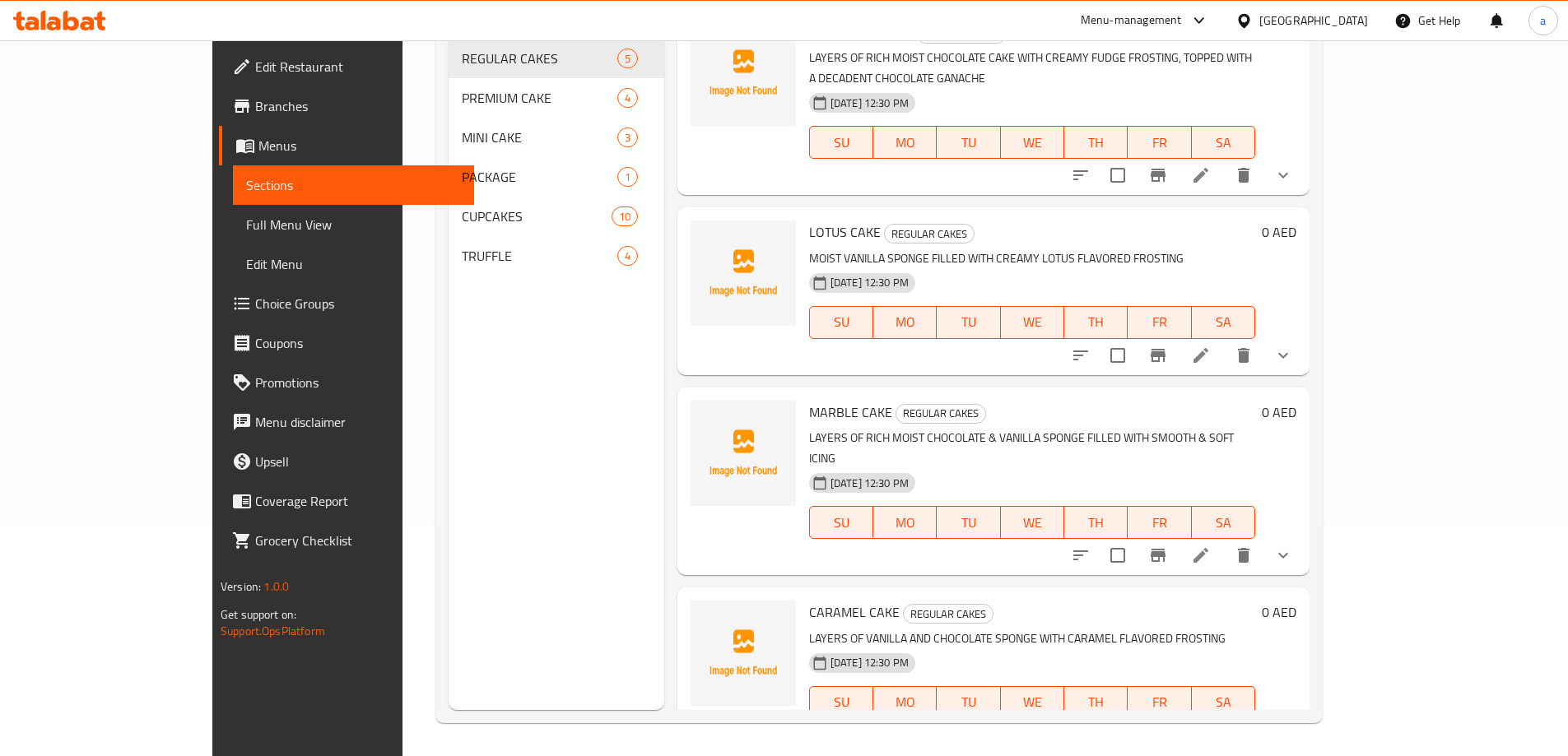
scroll to position [231, 0]
click at [1224, 340] on li at bounding box center [1201, 355] width 46 height 30
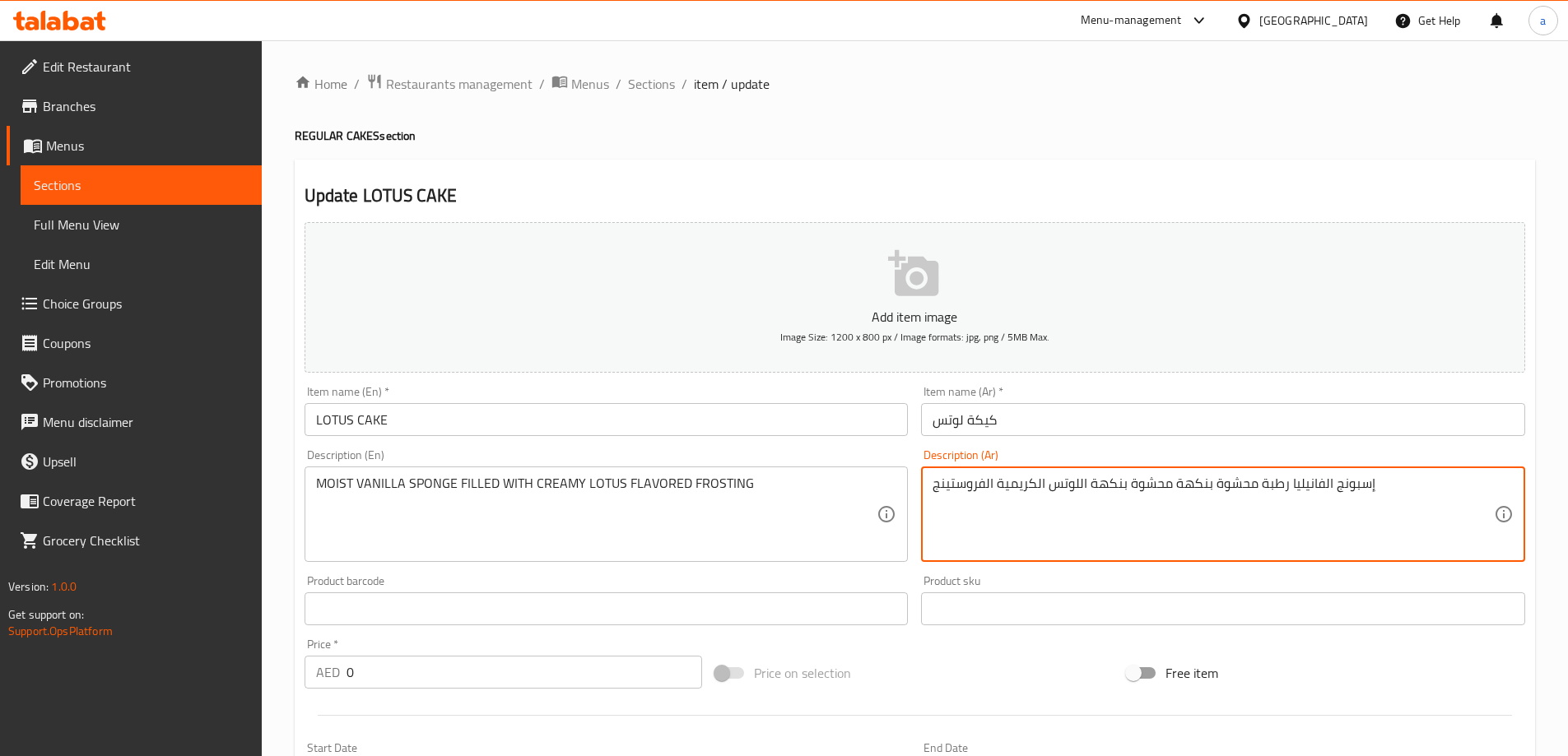
drag, startPoint x: 1085, startPoint y: 483, endPoint x: 1168, endPoint y: 502, distance: 85.1
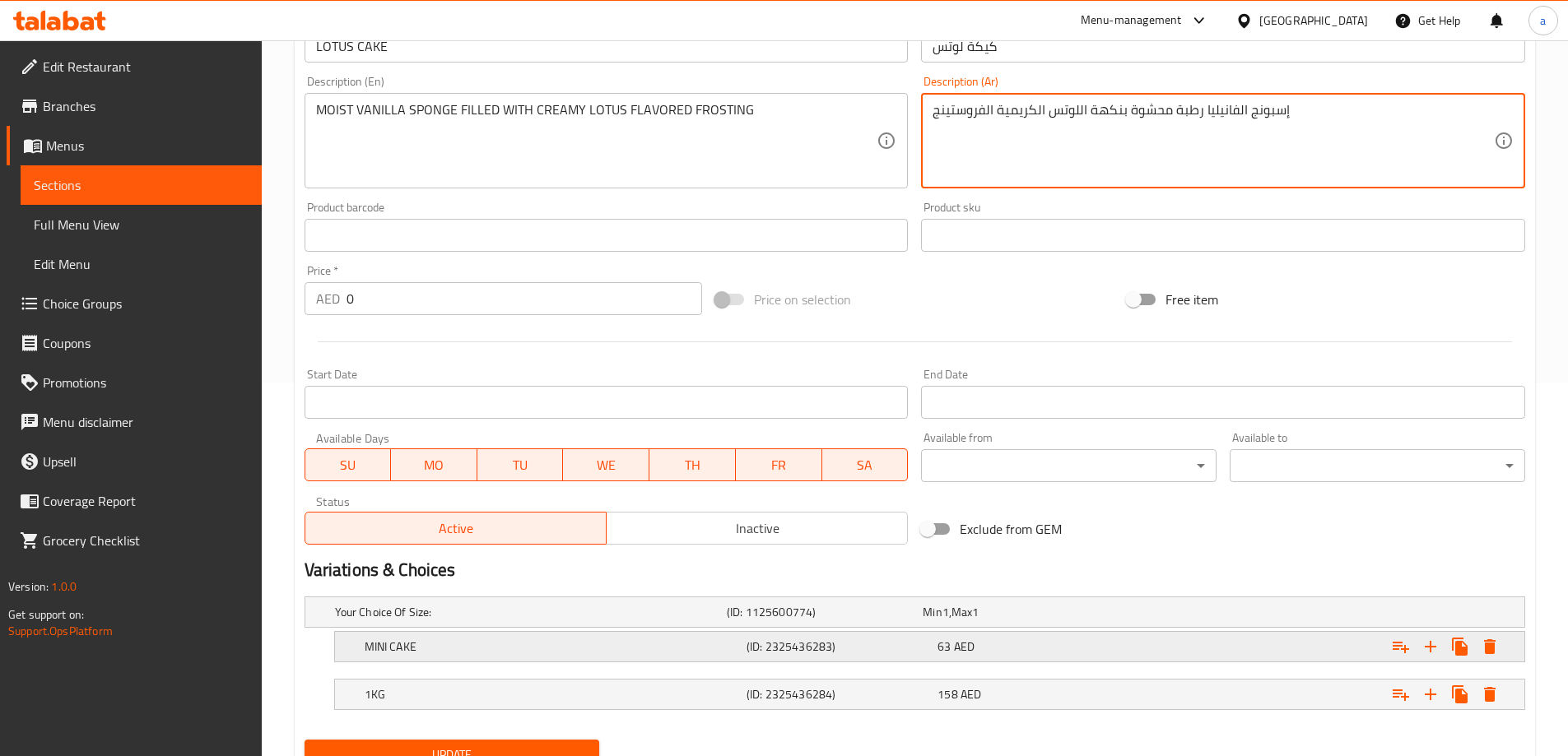
scroll to position [443, 0]
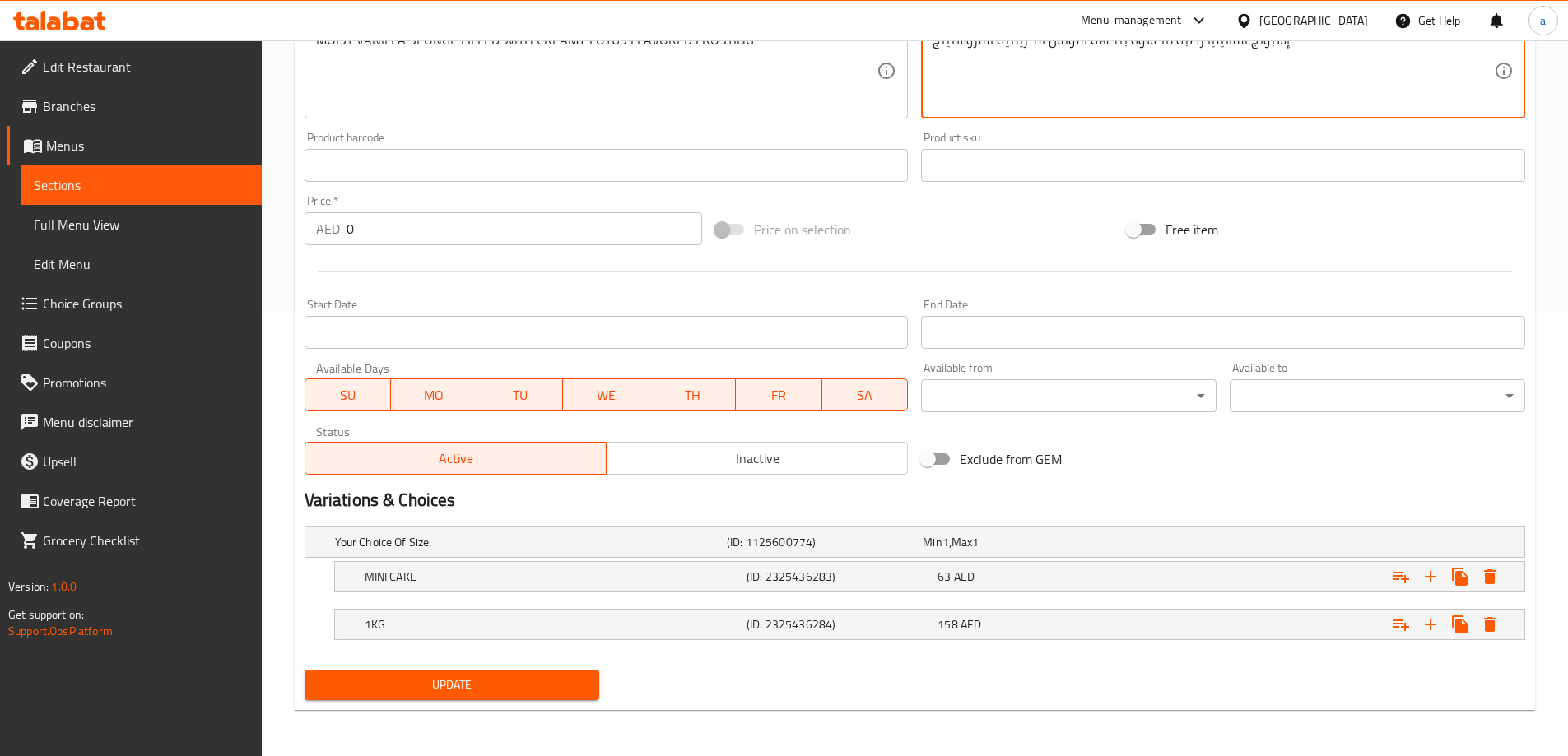
type textarea "إسبونج الفانيليا رطبة محشوة بنكهة اللوتس الكريمية الفروستينج"
click at [526, 675] on span "Update" at bounding box center [452, 685] width 269 height 21
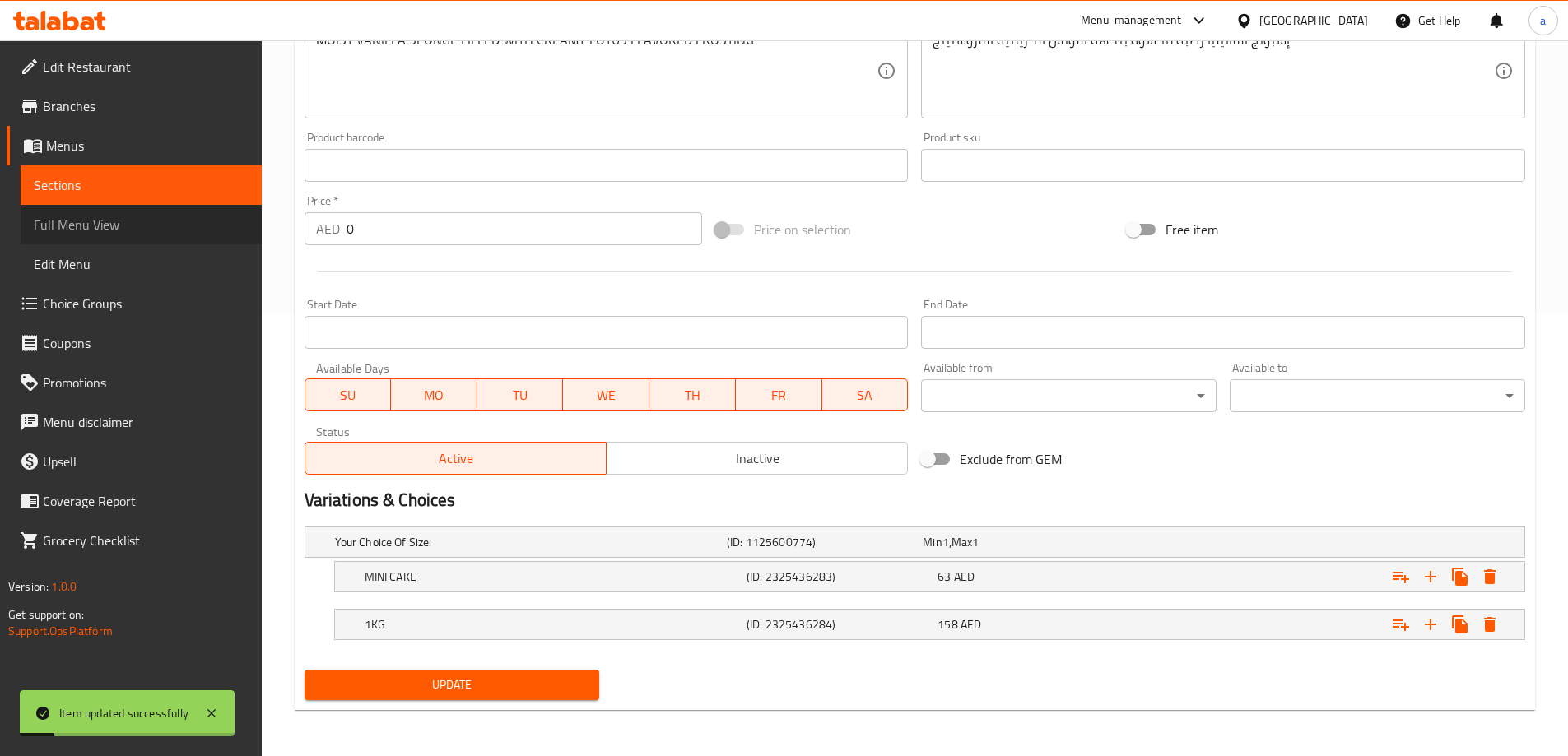
click at [109, 215] on span "Full Menu View" at bounding box center [141, 225] width 215 height 20
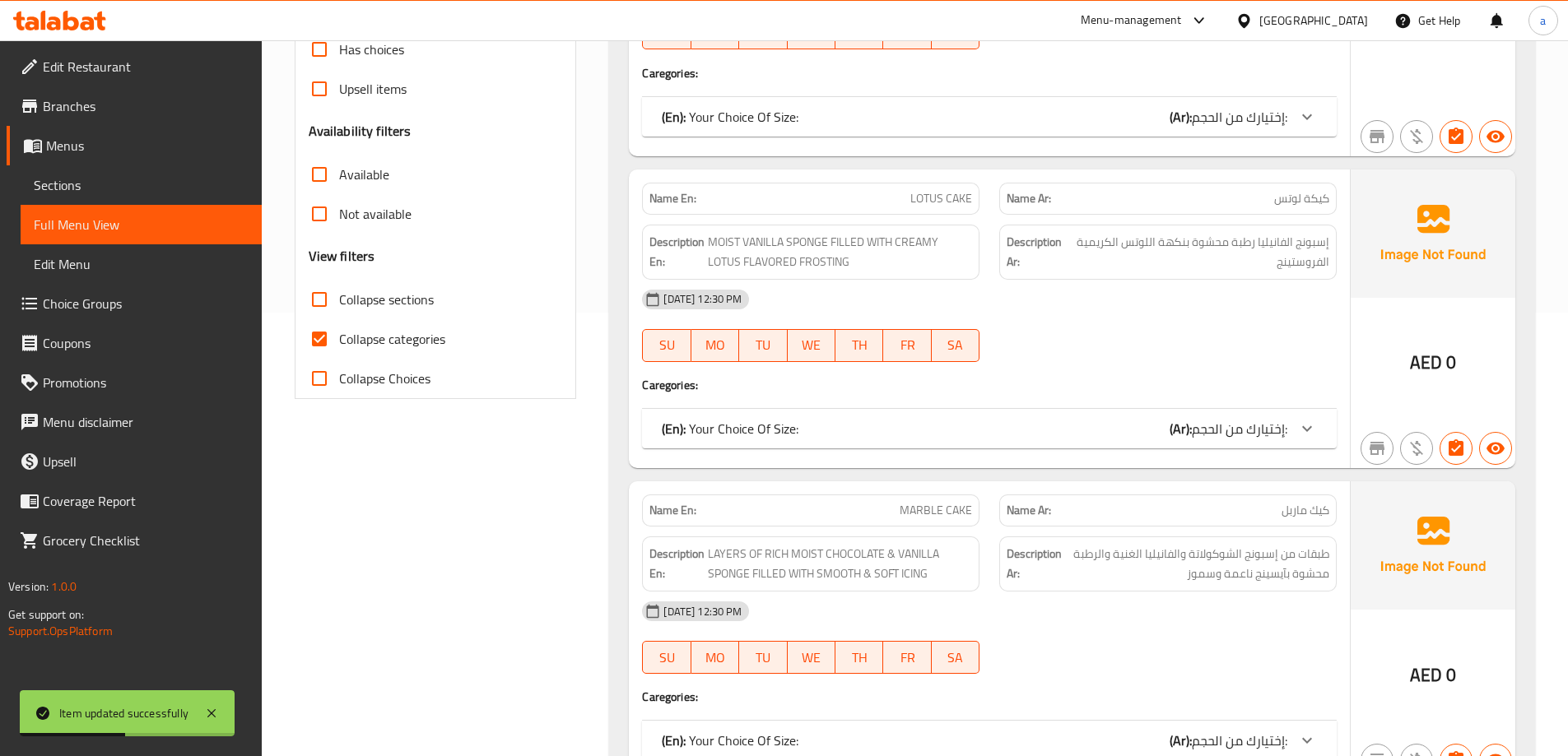
click at [438, 334] on span "Collapse categories" at bounding box center [392, 339] width 106 height 20
click at [339, 334] on input "Collapse categories" at bounding box center [320, 339] width 40 height 40
checkbox input "false"
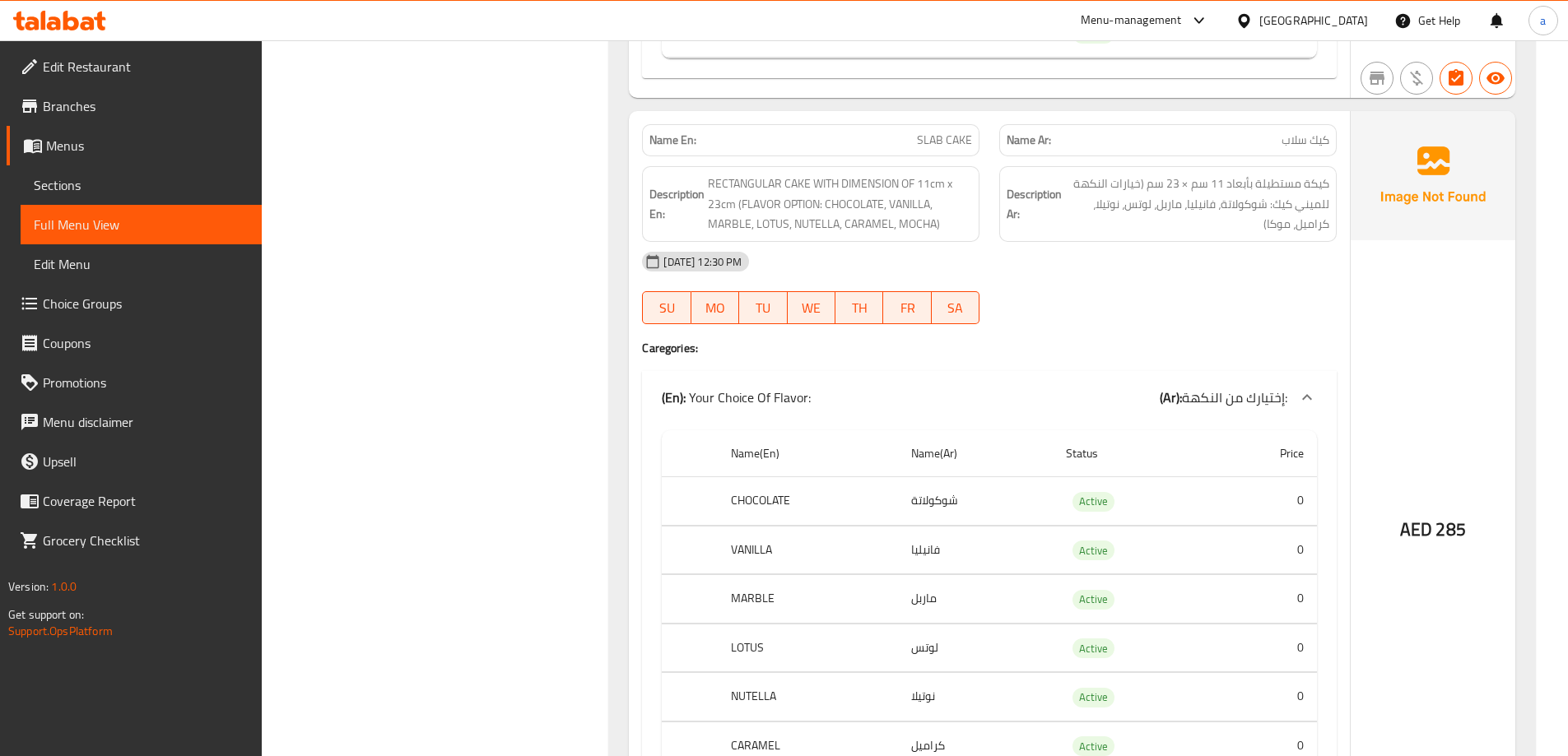
scroll to position [6367, 0]
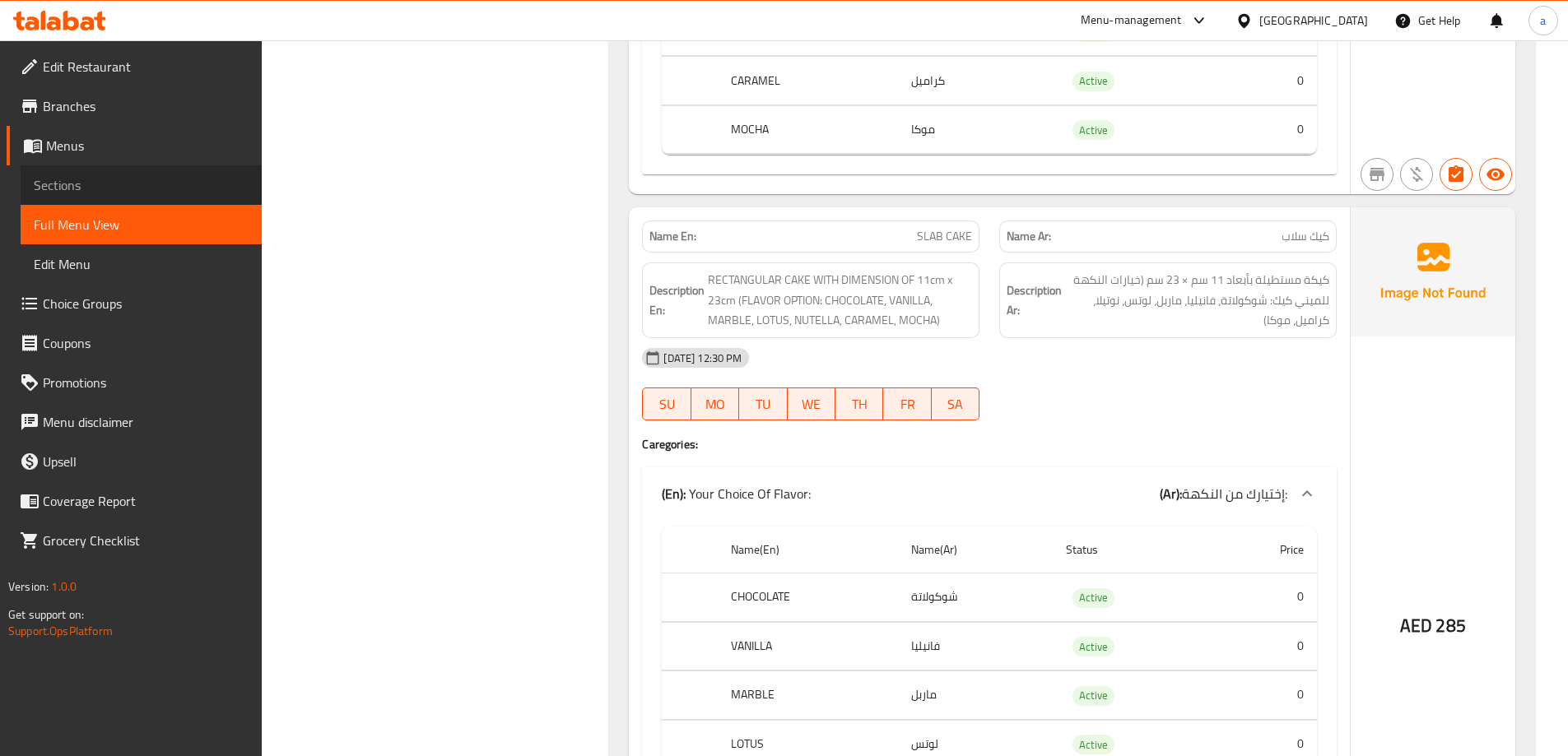
click at [158, 184] on span "Sections" at bounding box center [141, 185] width 215 height 20
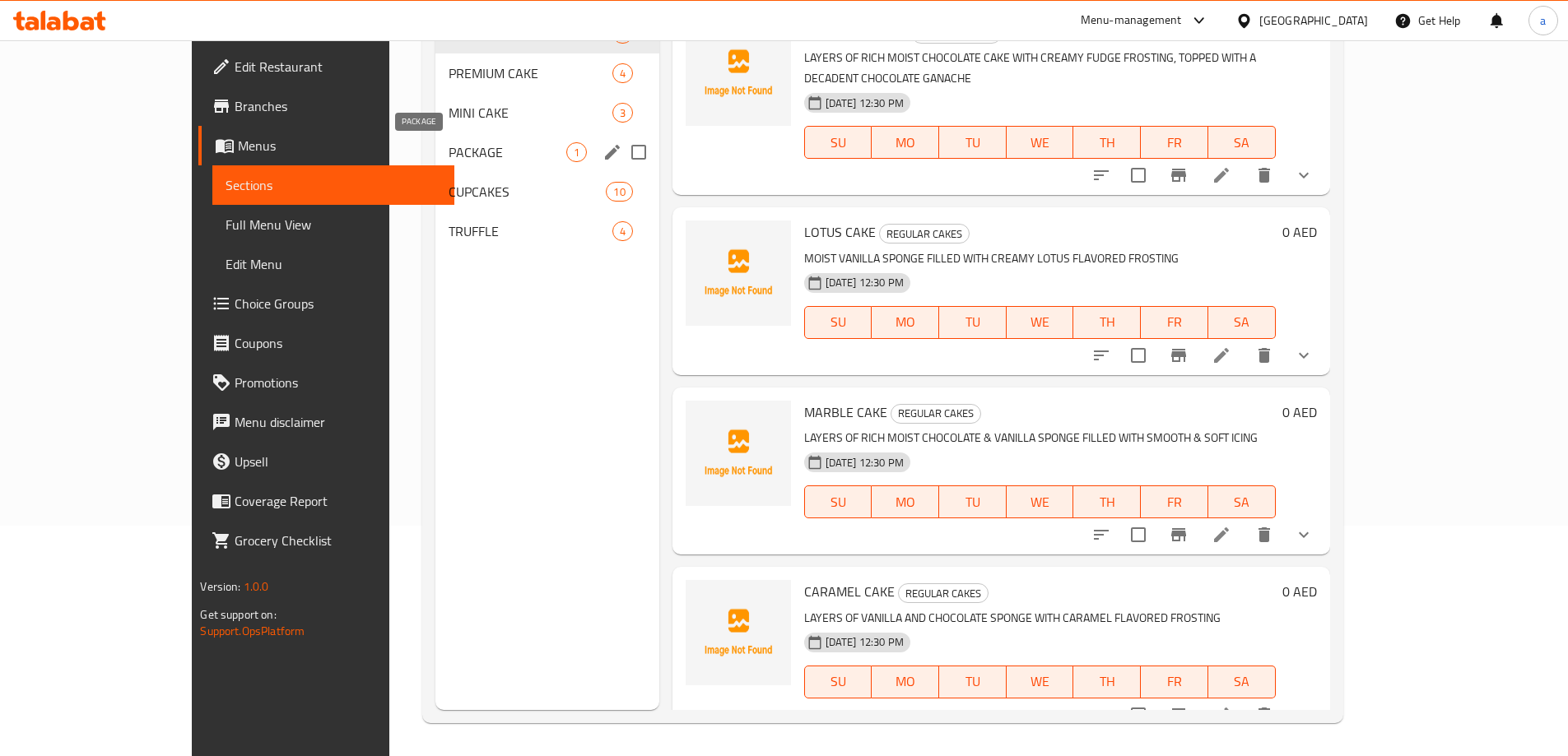
click at [448, 154] on span "PACKAGE" at bounding box center [506, 153] width 117 height 20
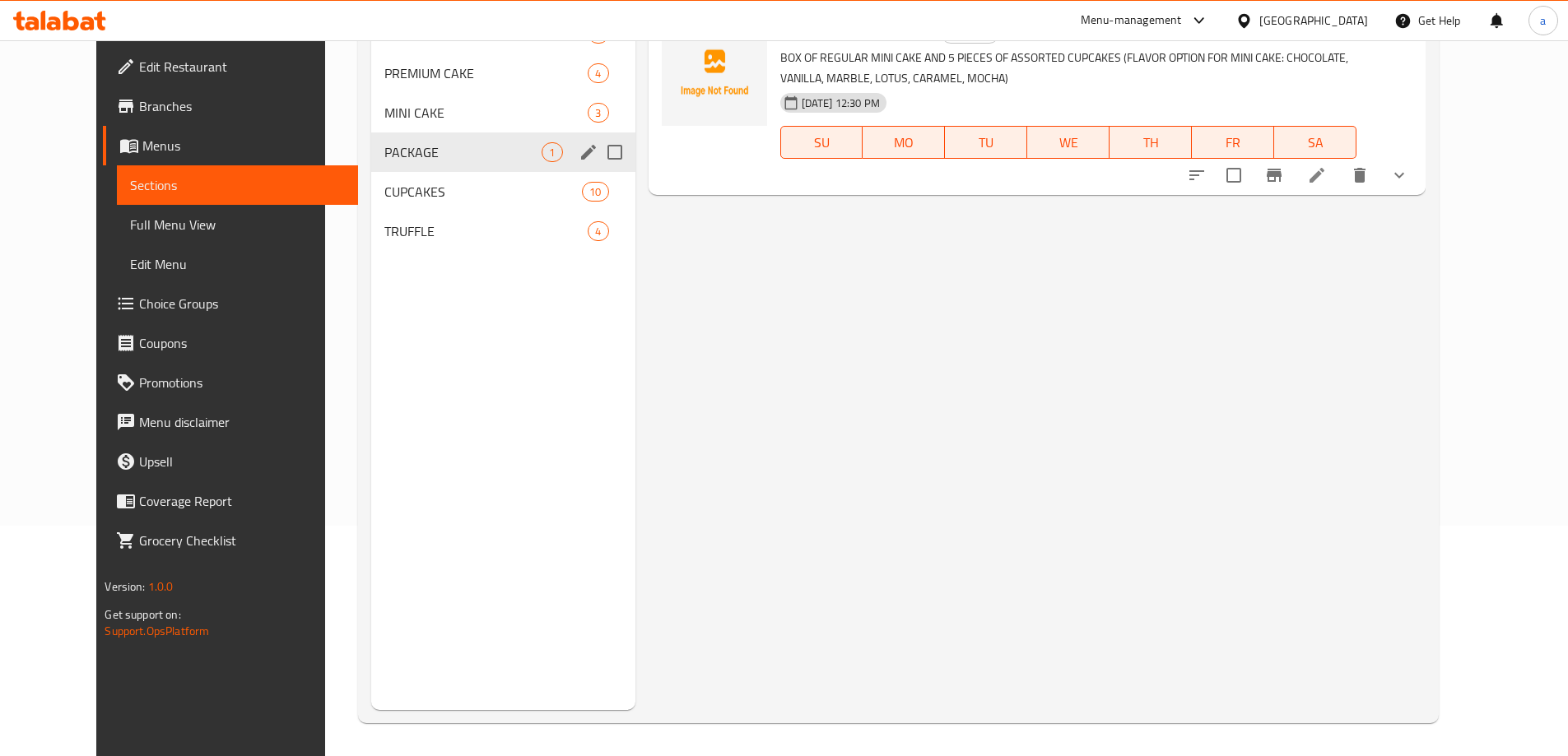
click at [398, 134] on div "PACKAGE 1" at bounding box center [502, 153] width 263 height 40
click at [403, 124] on div "MINI CAKE 3" at bounding box center [502, 113] width 263 height 40
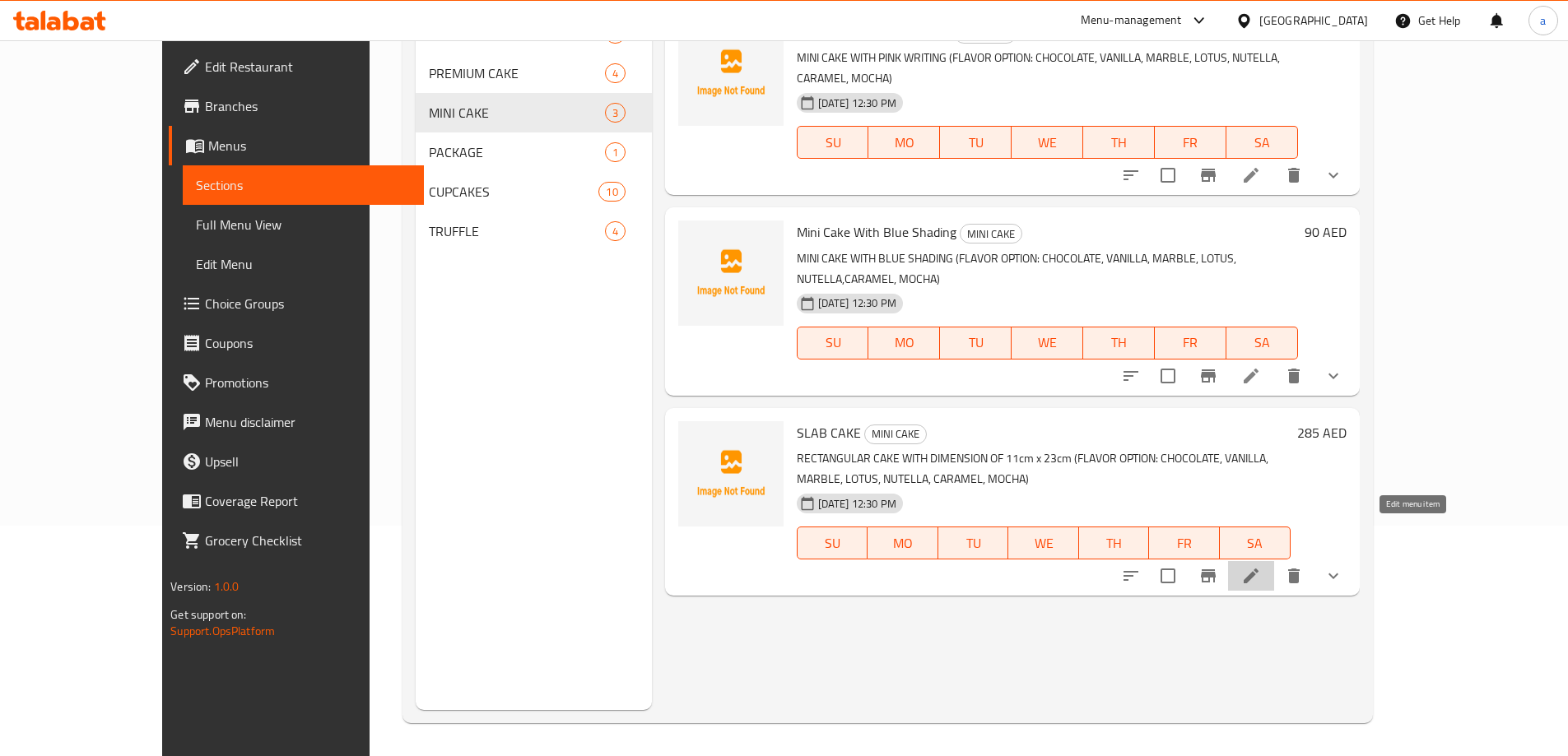
click at [1261, 566] on icon at bounding box center [1251, 576] width 20 height 20
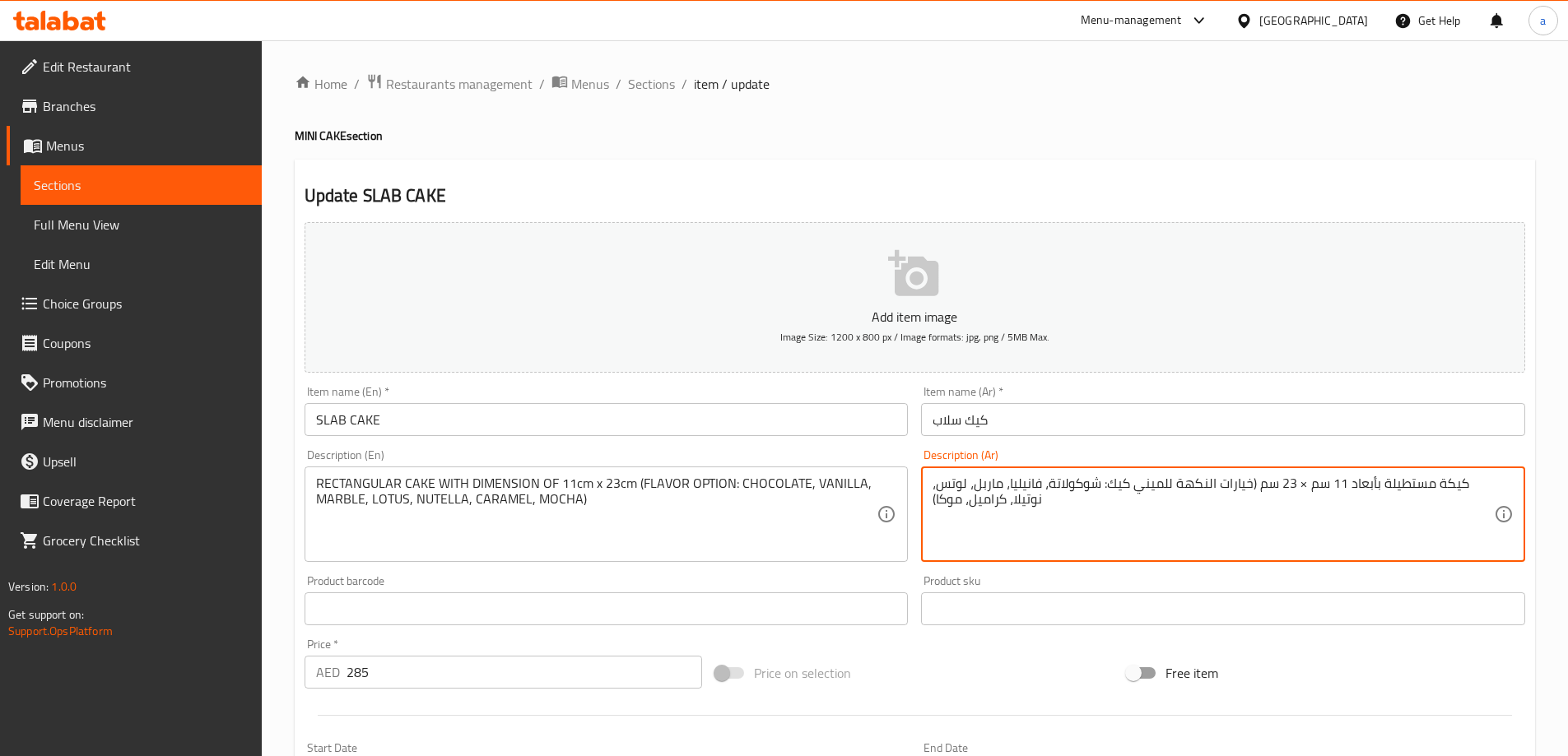
drag, startPoint x: 1110, startPoint y: 485, endPoint x: 1177, endPoint y: 485, distance: 67.0
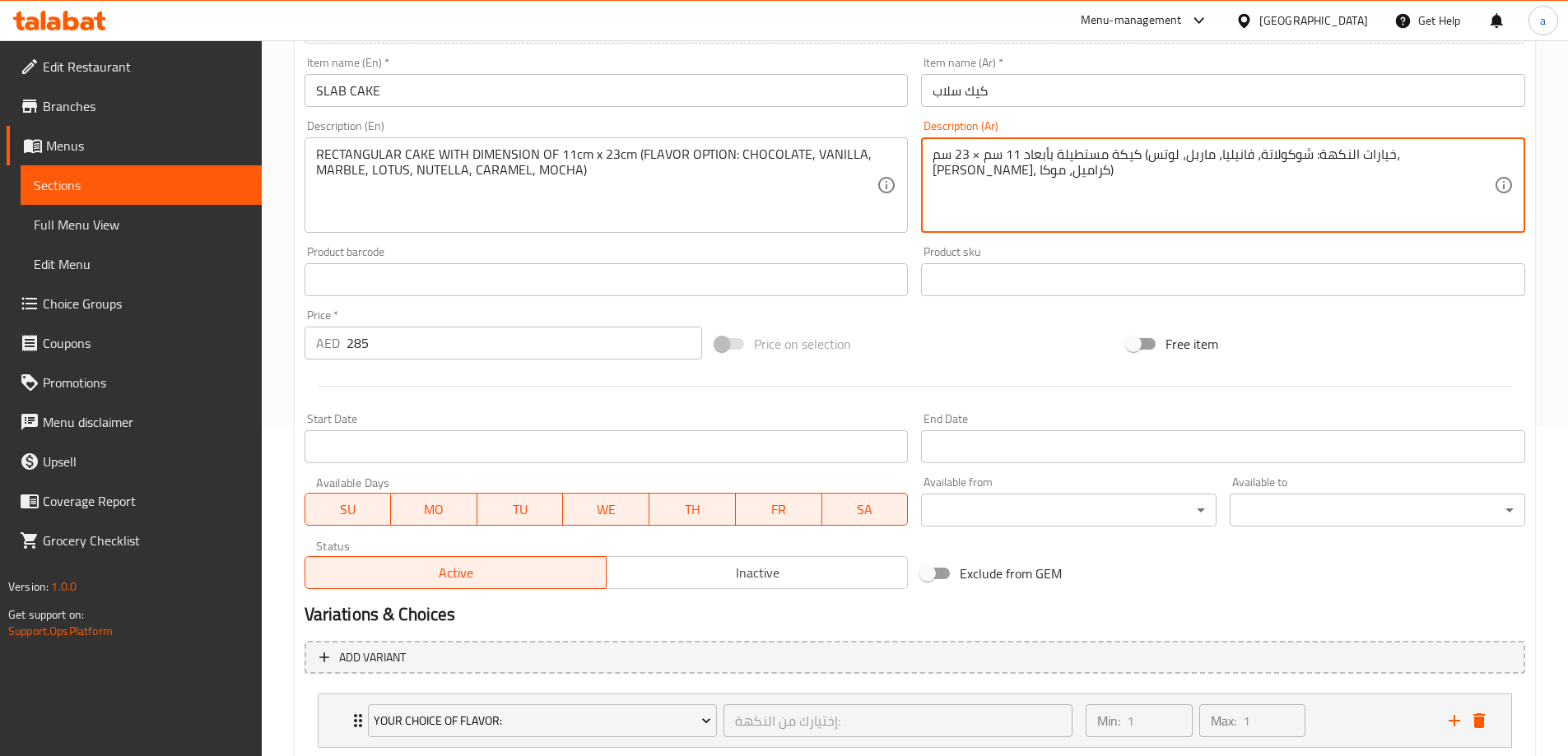
scroll to position [433, 0]
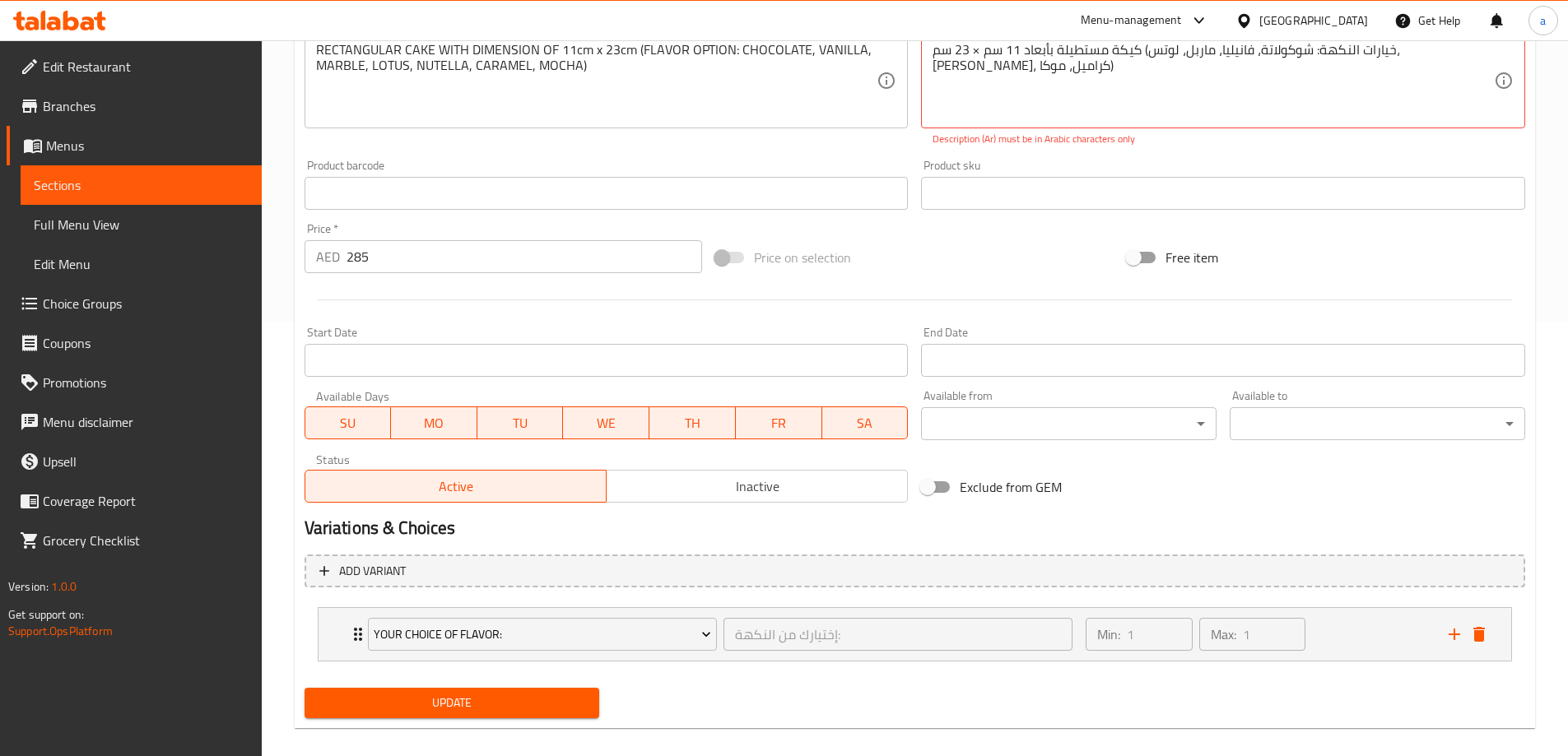
click at [531, 680] on div "Add item image Image Size: 1200 x 800 px / Image formats: jpg, png / 5MB Max. I…" at bounding box center [915, 253] width 1233 height 943
click at [488, 695] on span "Update" at bounding box center [452, 703] width 269 height 21
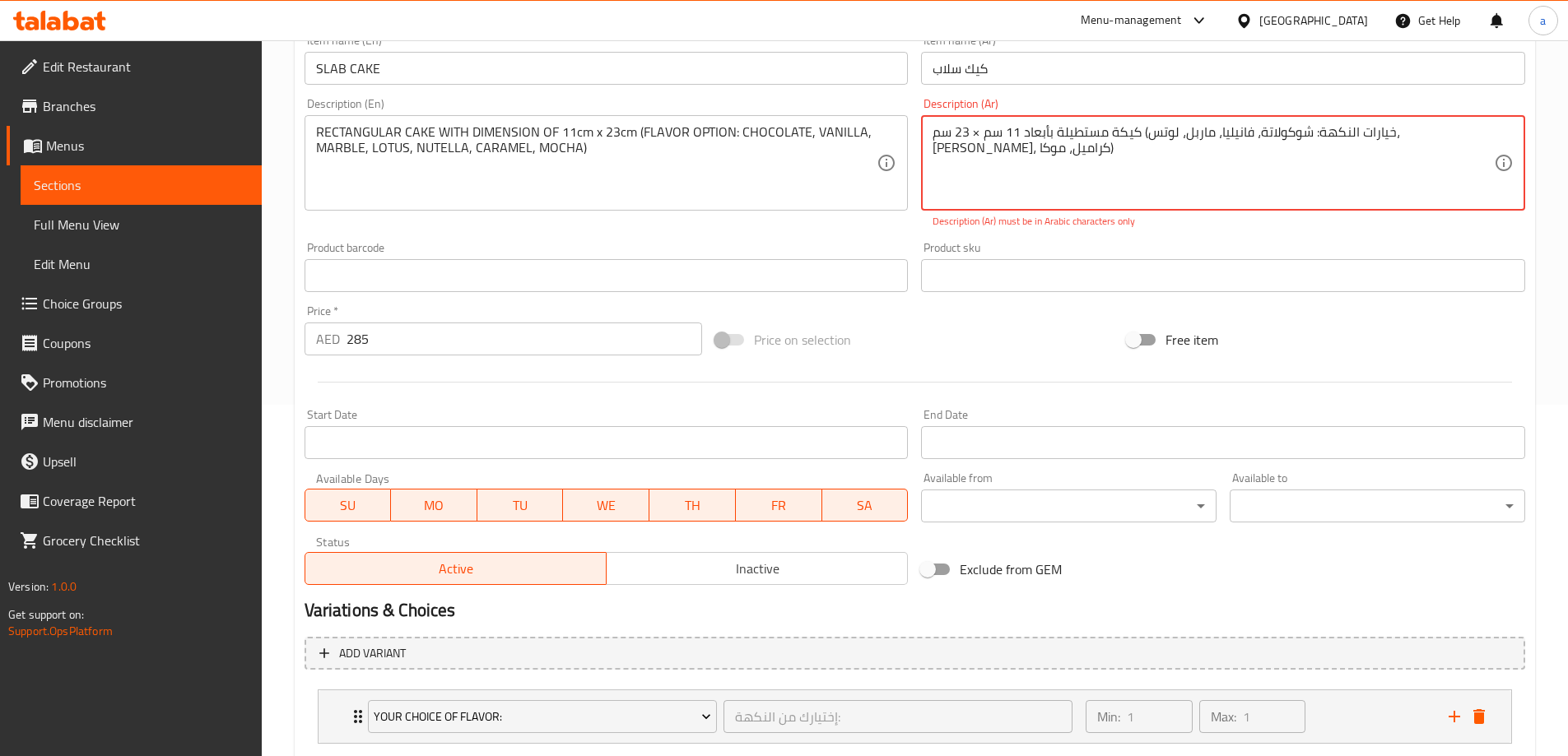
scroll to position [269, 0]
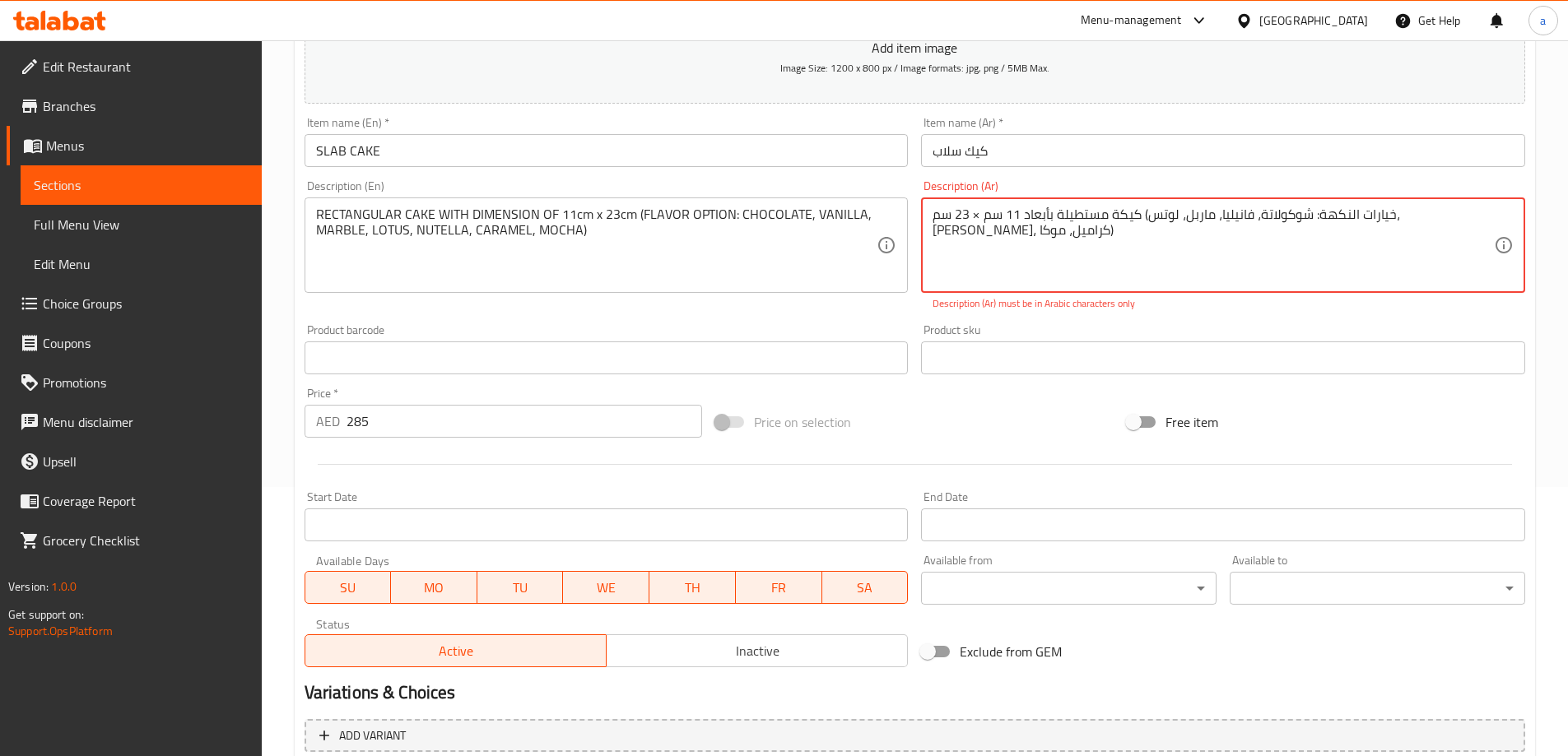
drag, startPoint x: 1307, startPoint y: 216, endPoint x: 1579, endPoint y: 268, distance: 276.9
click at [1307, 216] on textarea "كيكة مستطيلة بأبعاد 11 سم × 23 سم (خيارات النكهة: شوكولاتة، فانيليا، ماربل، لوت…" at bounding box center [1213, 246] width 561 height 78
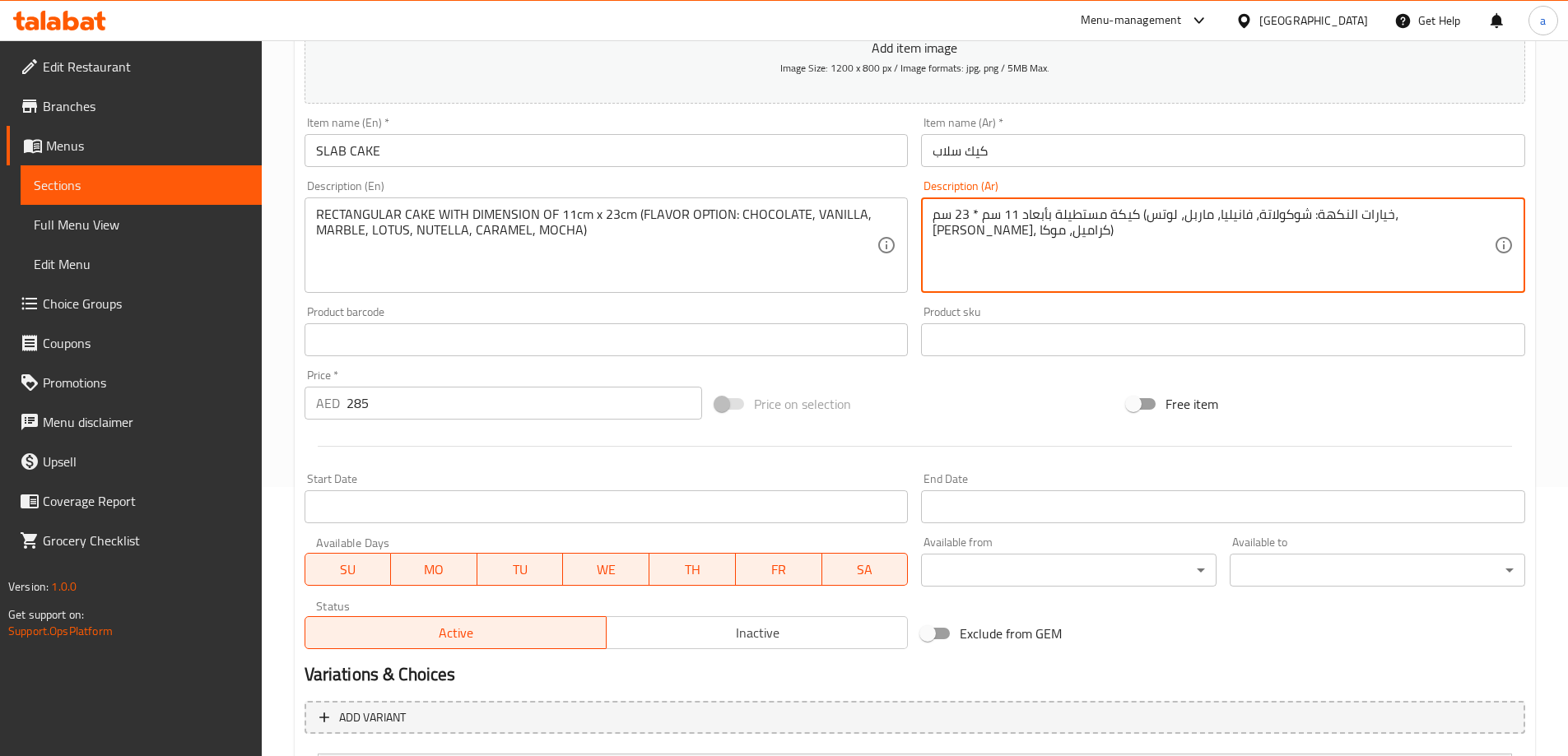
scroll to position [433, 0]
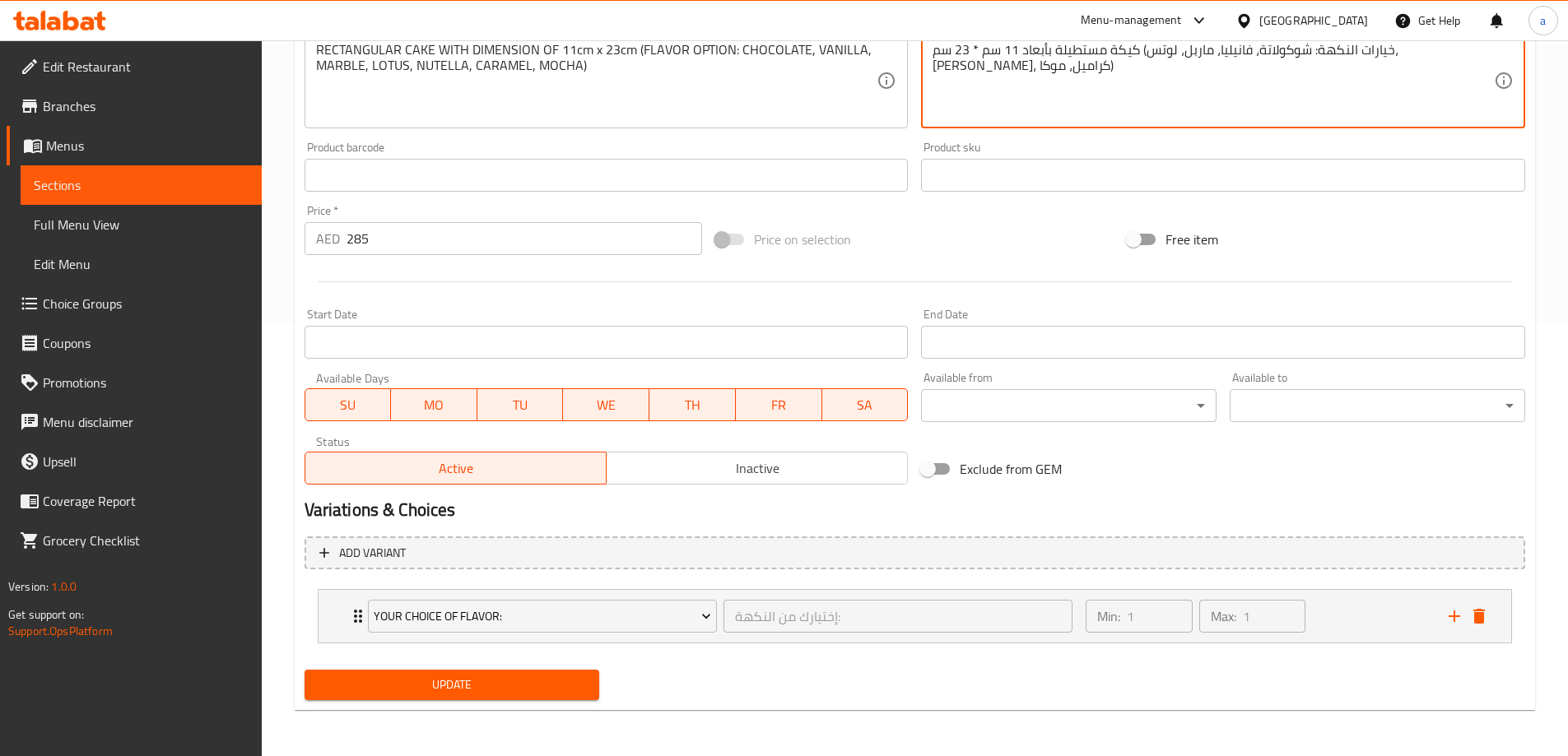
type textarea "كيكة مستطيلة بأبعاد 11 سم * 23 سم (خيارات النكهة: شوكولاتة، فانيليا، ماربل، لوت…"
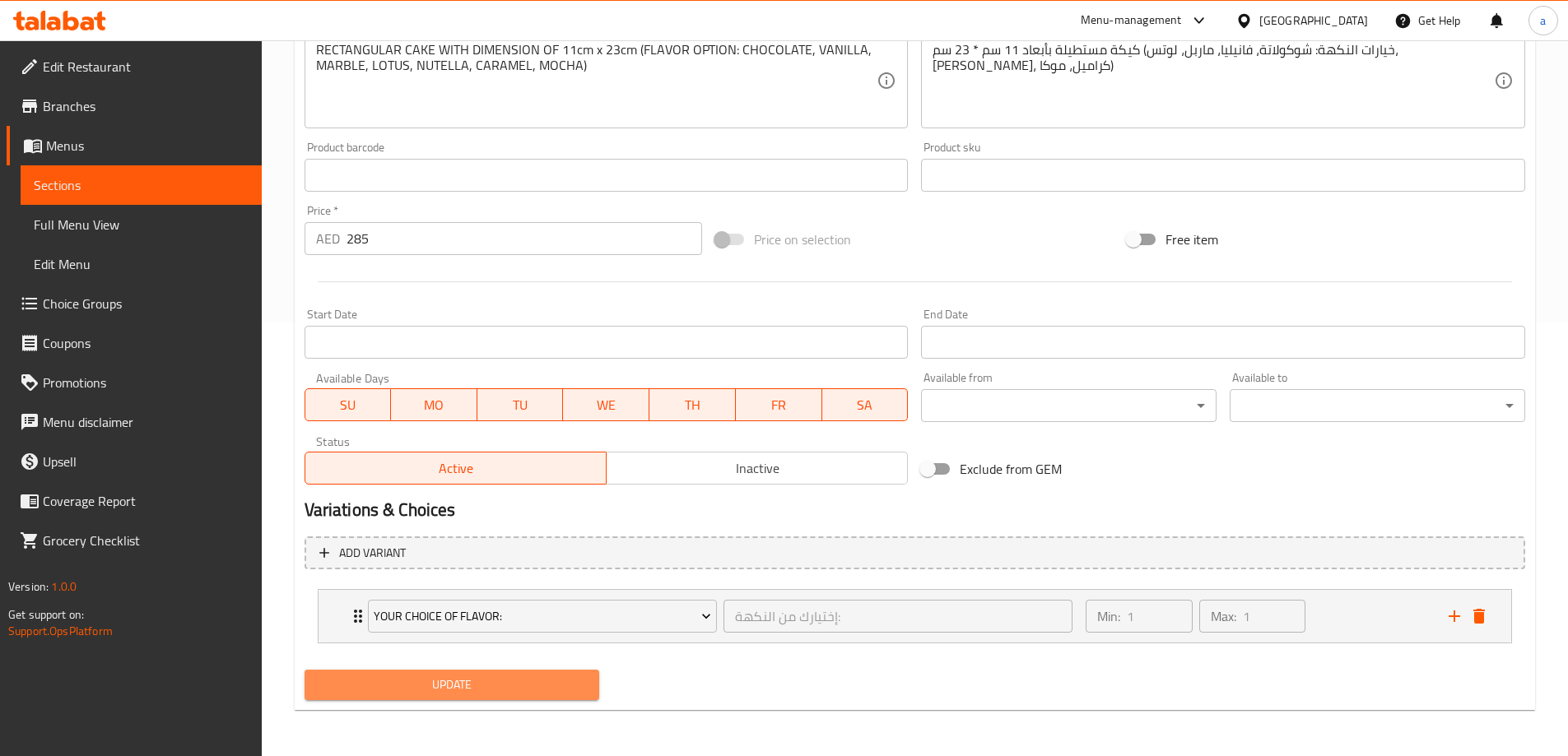
click at [418, 684] on span "Update" at bounding box center [452, 685] width 269 height 21
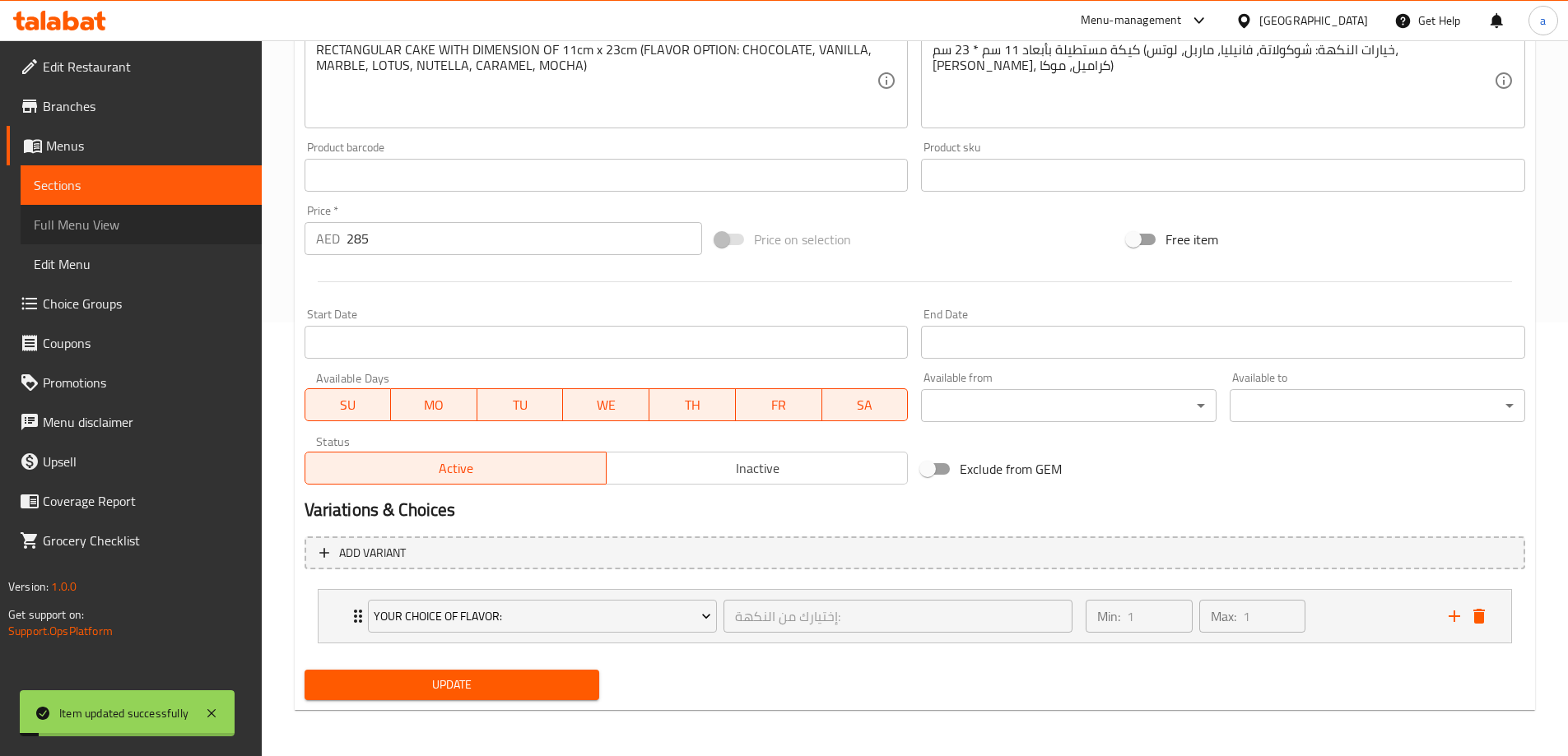
click at [145, 222] on span "Full Menu View" at bounding box center [141, 225] width 215 height 20
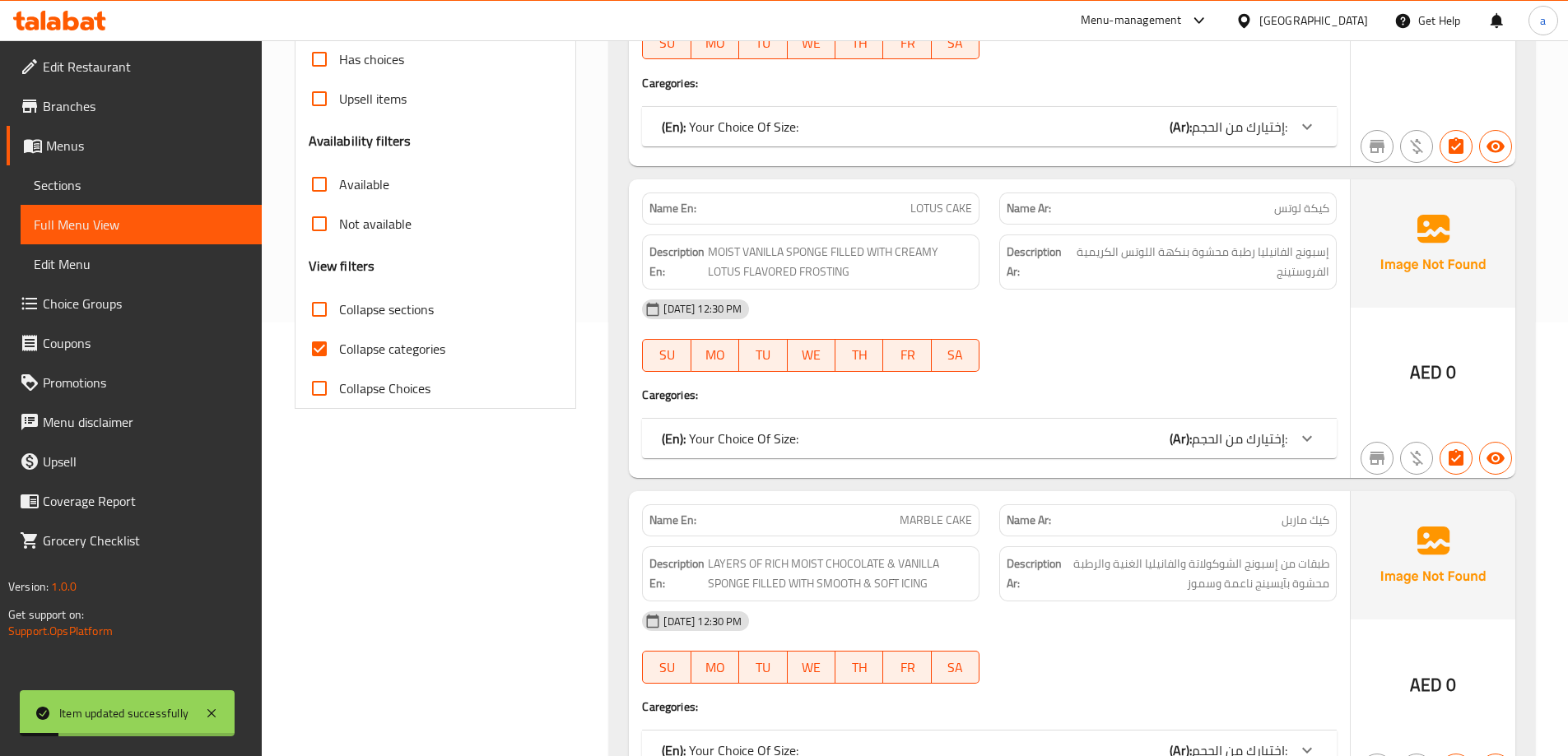
click at [384, 341] on span "Collapse categories" at bounding box center [392, 349] width 106 height 20
click at [339, 341] on input "Collapse categories" at bounding box center [320, 349] width 40 height 40
checkbox input "false"
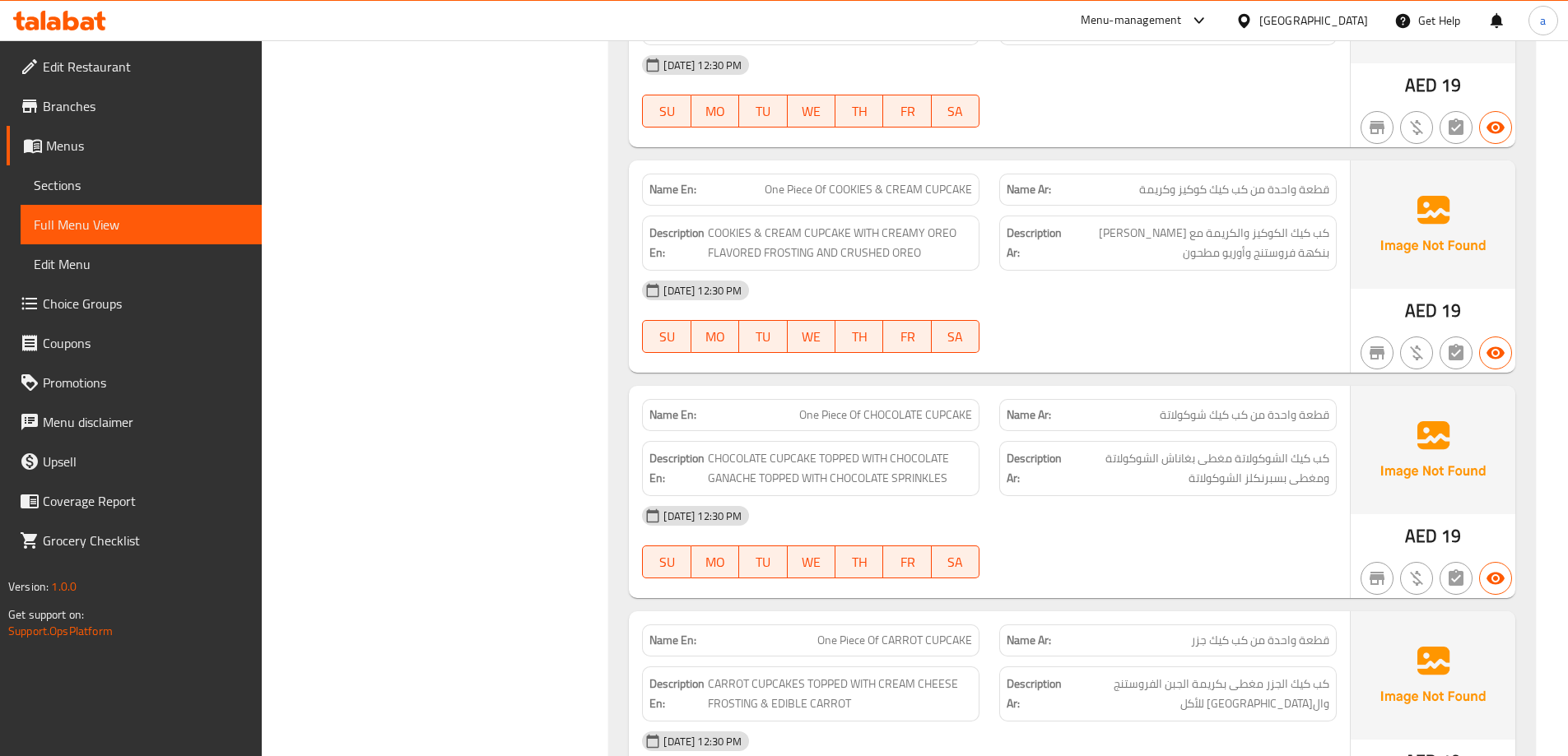
scroll to position [9841, 0]
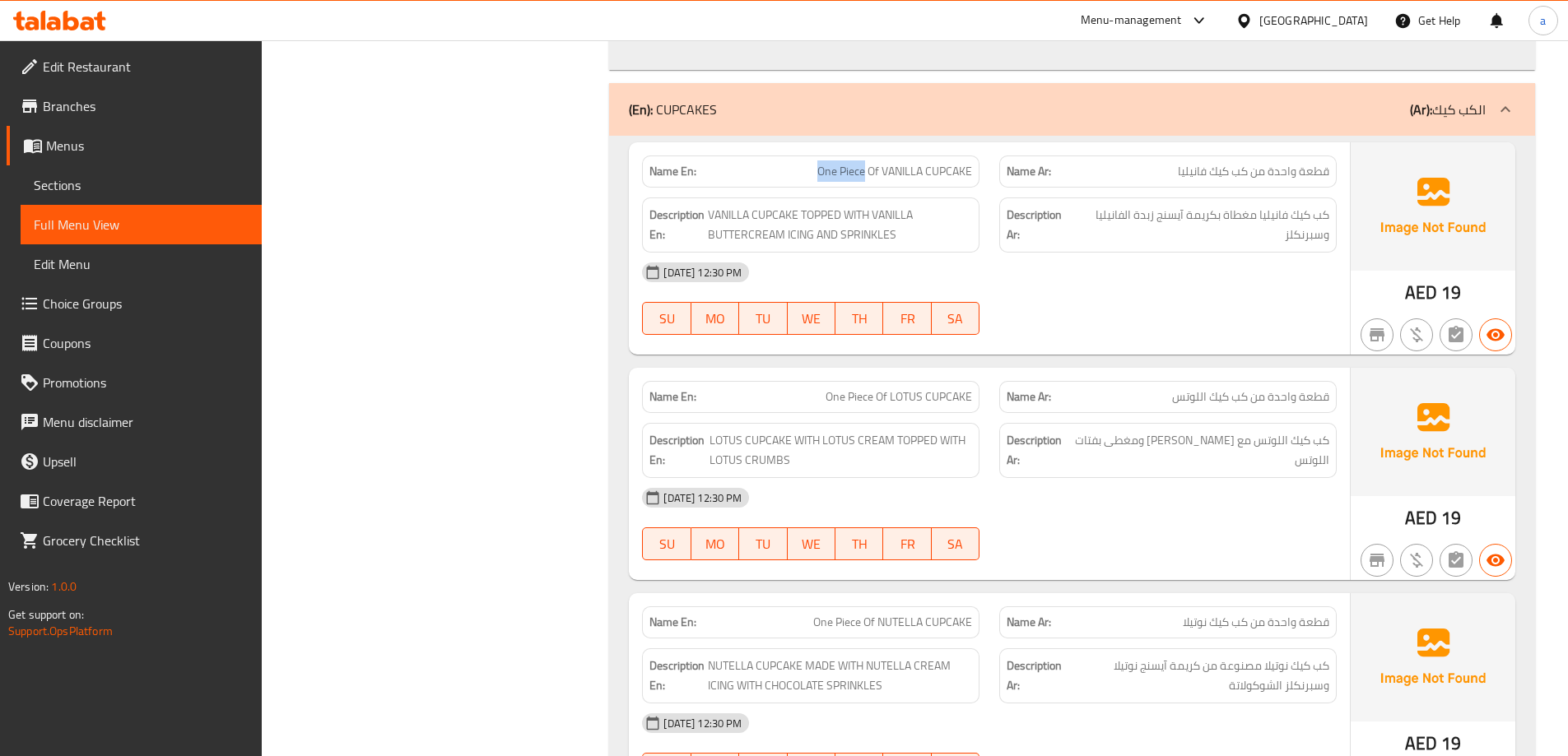
drag, startPoint x: 865, startPoint y: 170, endPoint x: 818, endPoint y: 180, distance: 48.1
click at [818, 180] on span "One Piece Of VANILLA CUPCAKE" at bounding box center [894, 171] width 154 height 17
copy span "One Piece"
